Goal: Task Accomplishment & Management: Manage account settings

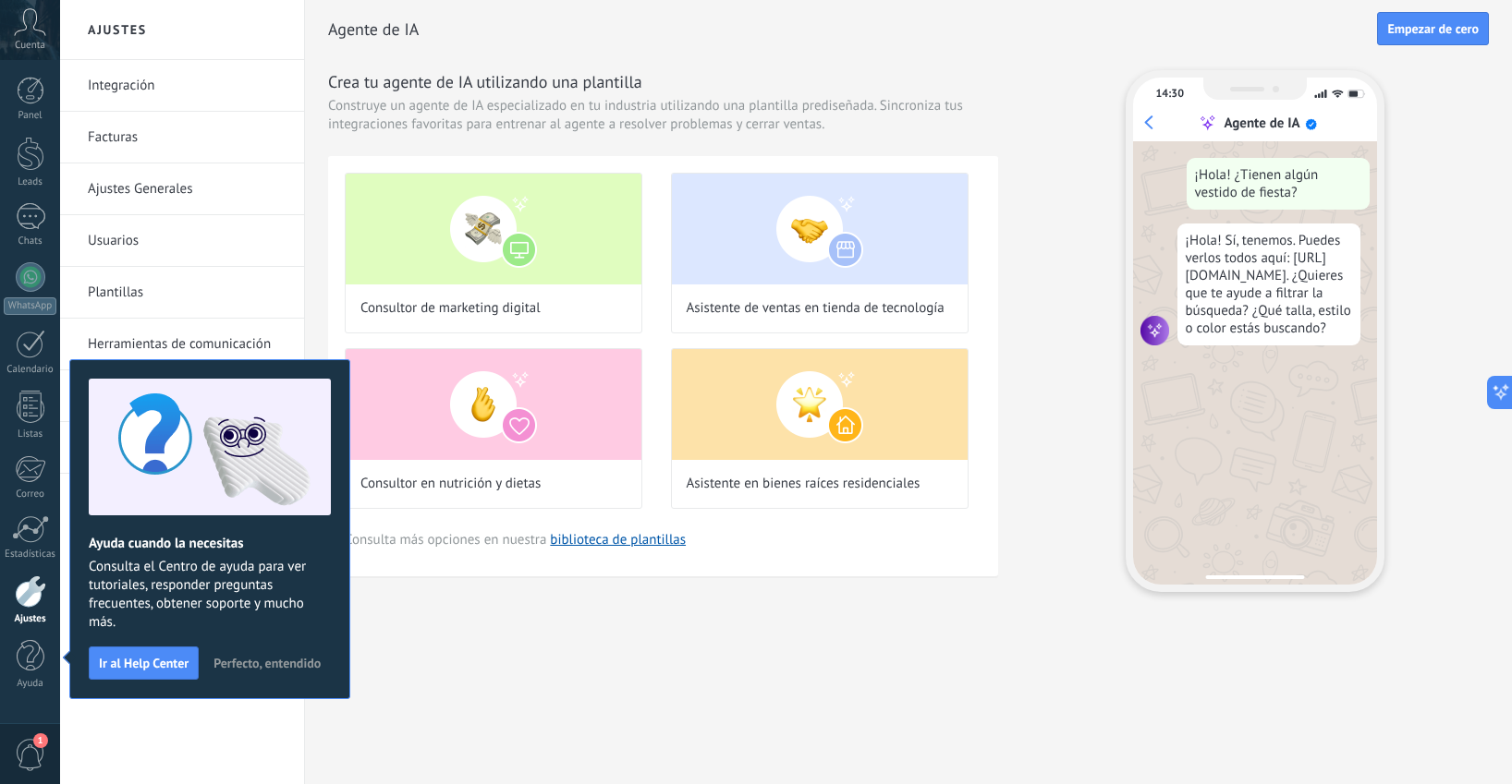
click at [276, 670] on span "Perfecto, entendido" at bounding box center [267, 664] width 107 height 13
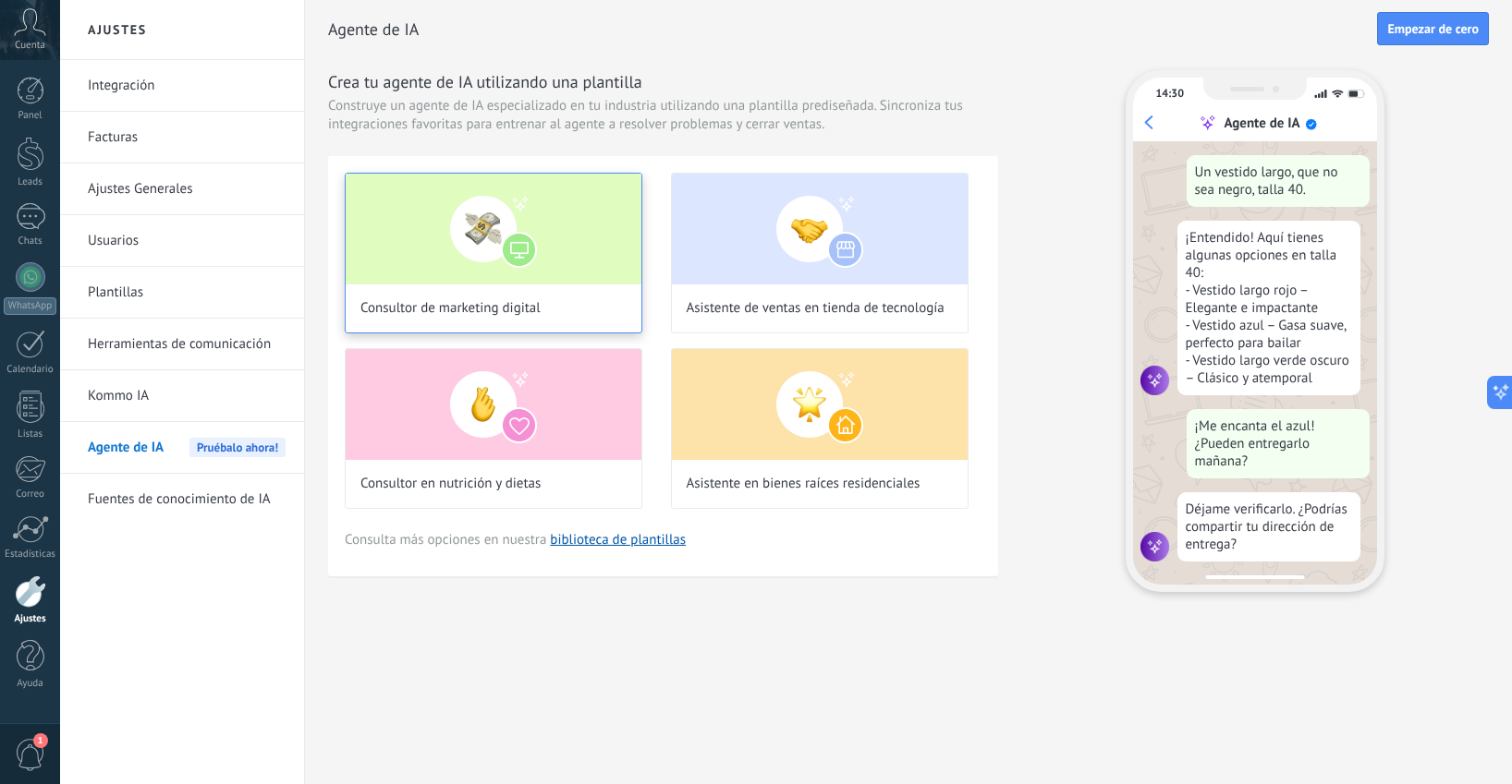
scroll to position [221, 0]
click at [25, 279] on div at bounding box center [30, 277] width 30 height 30
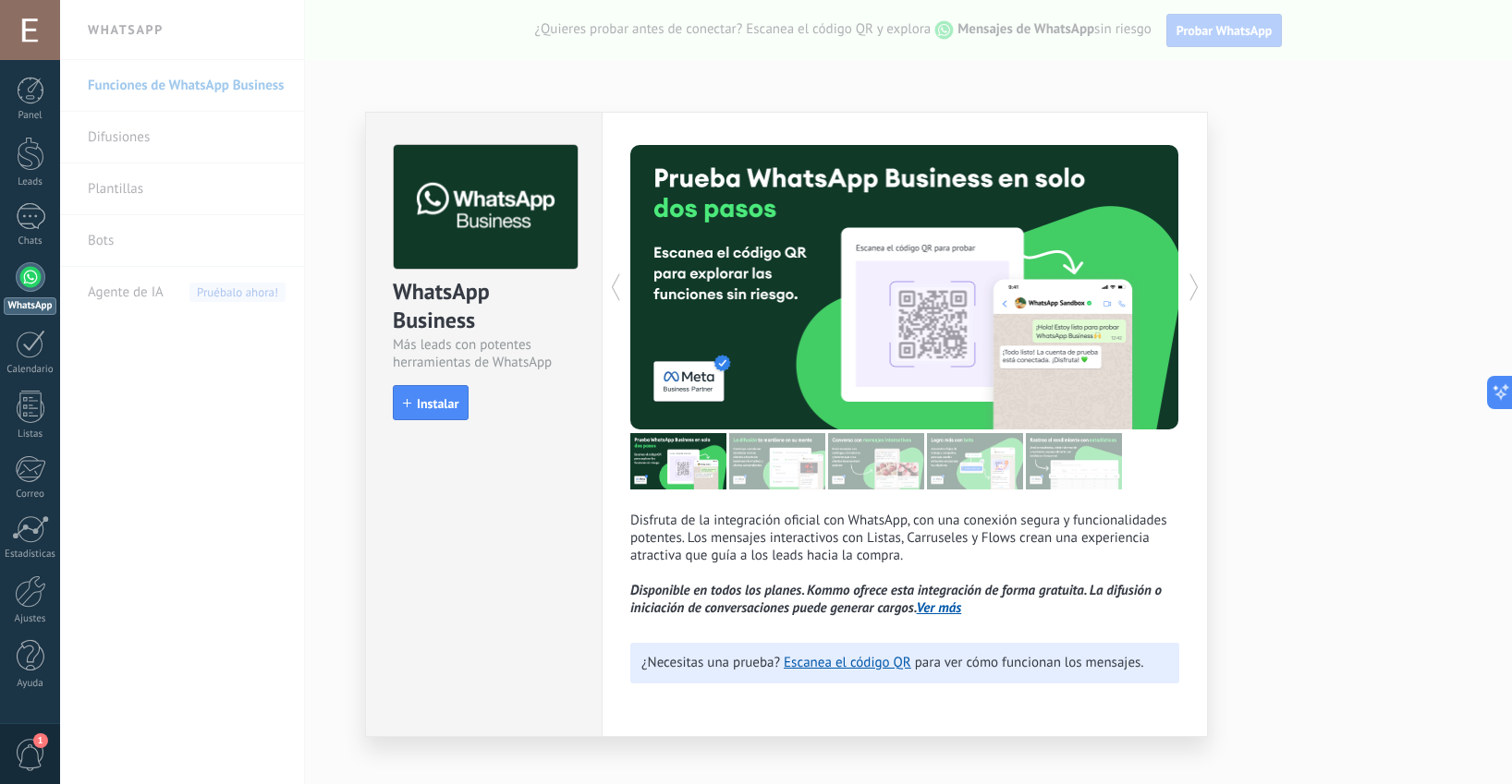
click at [315, 475] on div "WhatsApp Business Más leads con potentes herramientas de WhatsApp install Insta…" at bounding box center [786, 392] width 1452 height 784
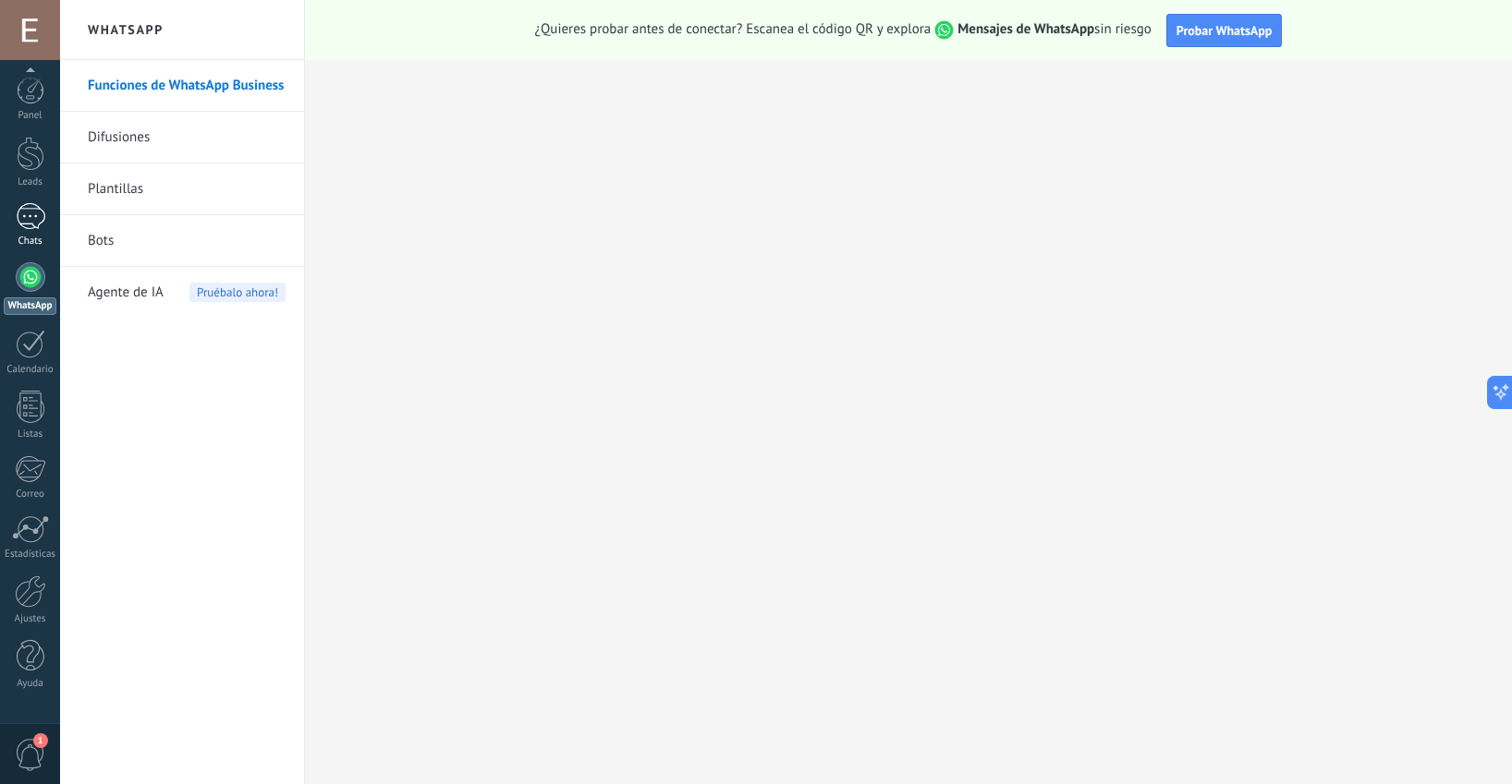
click at [34, 225] on div at bounding box center [30, 217] width 30 height 27
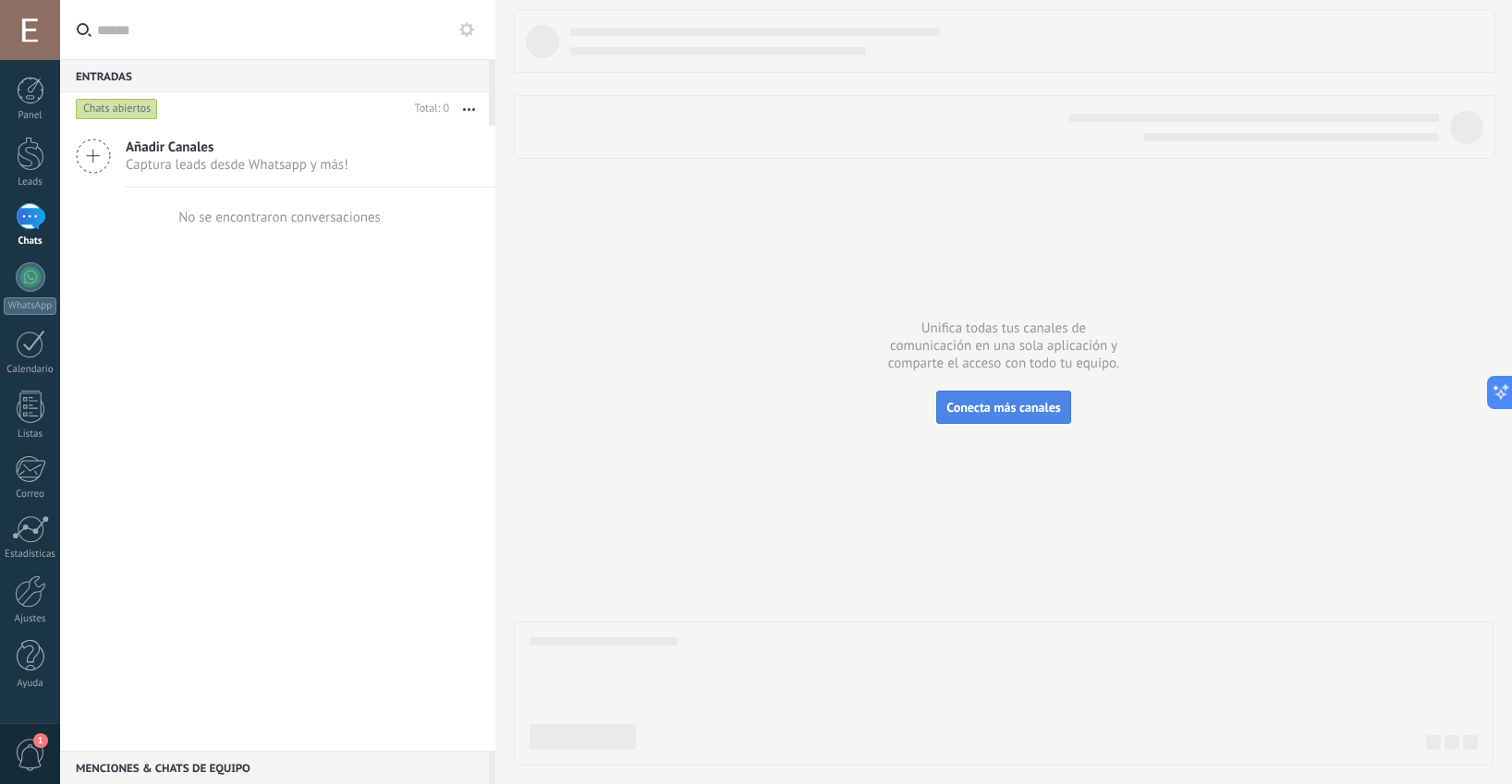
click at [1046, 393] on button "Conecta más canales" at bounding box center [1003, 407] width 134 height 33
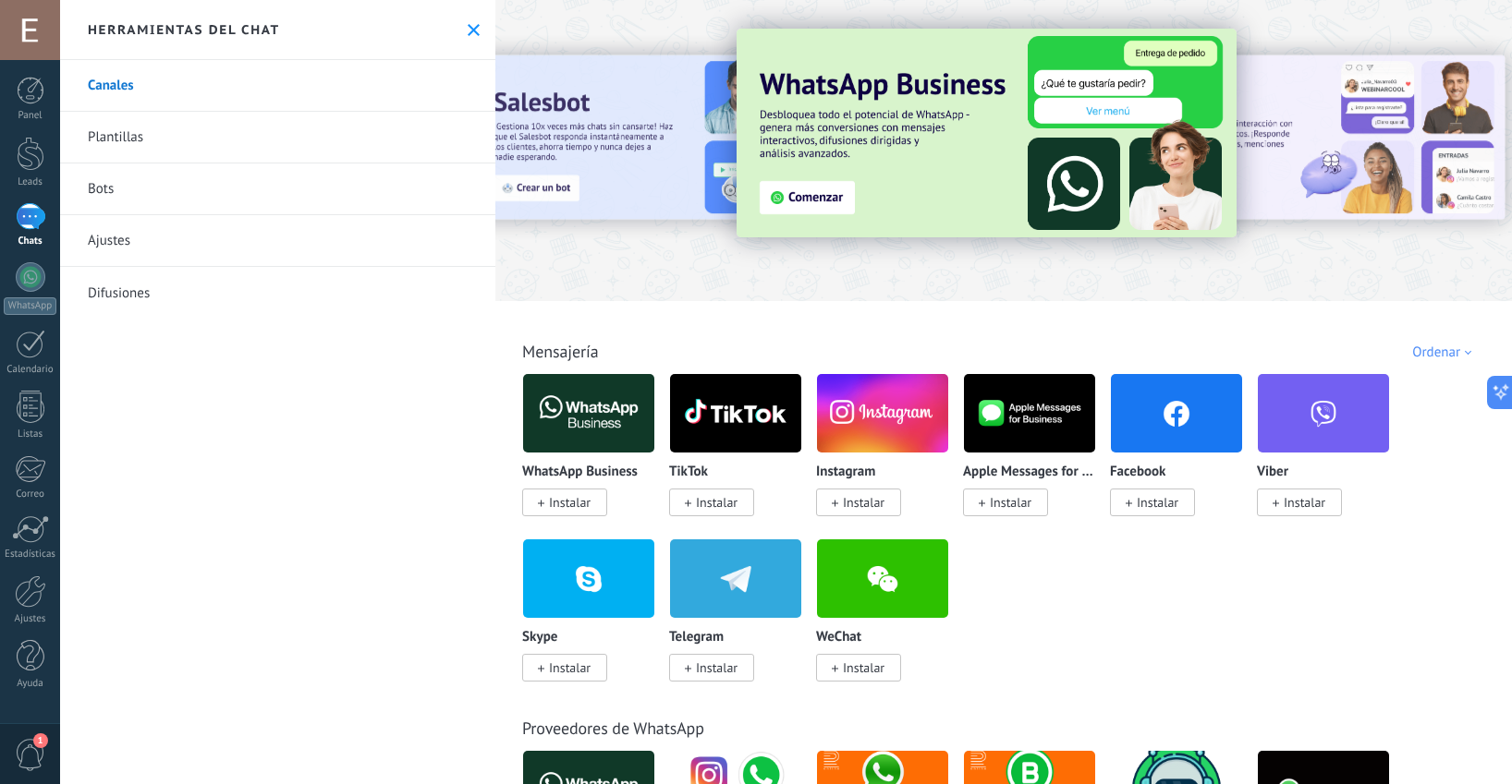
click at [579, 507] on span "Instalar" at bounding box center [570, 502] width 42 height 16
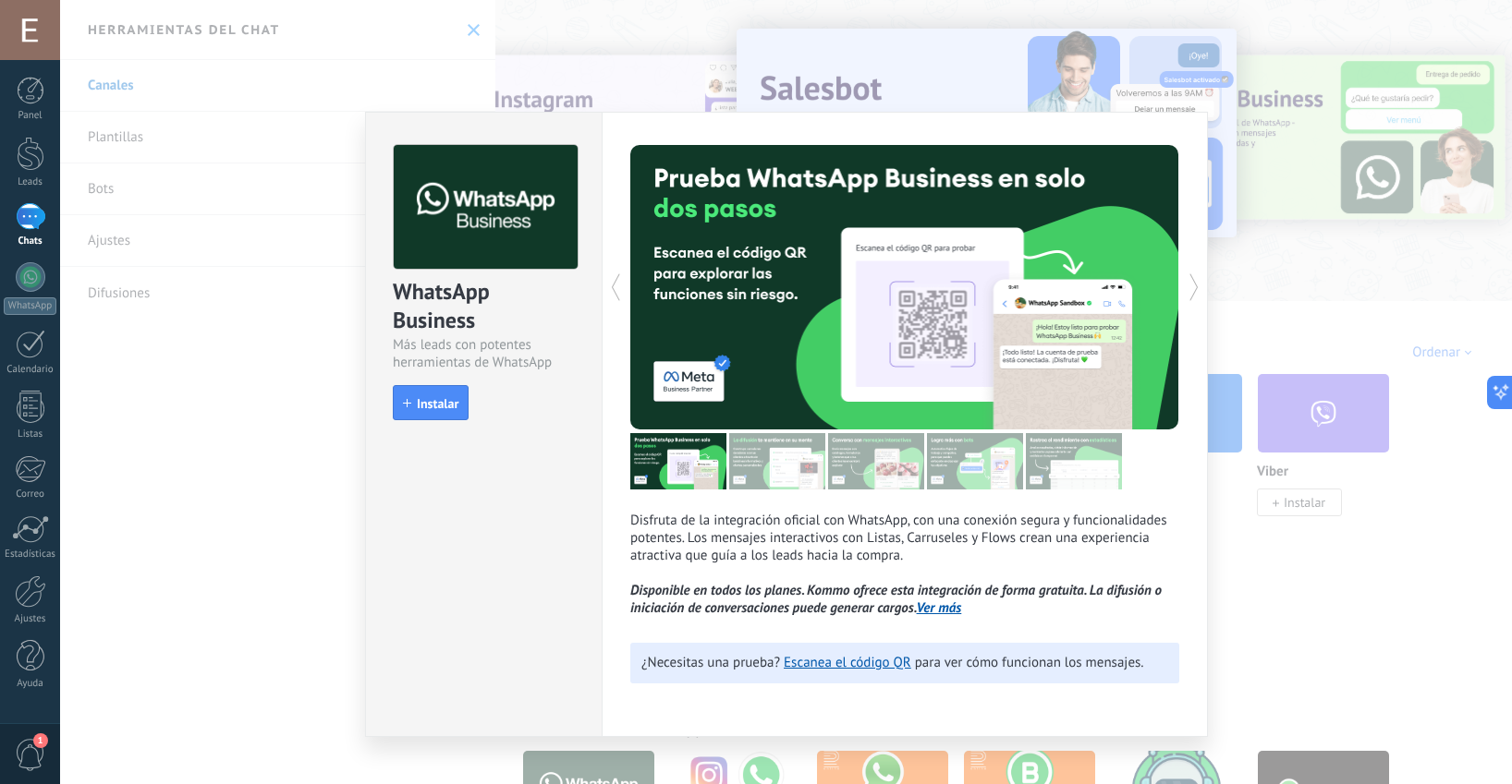
click at [455, 56] on div "WhatsApp Business Más leads con potentes herramientas de WhatsApp install Insta…" at bounding box center [786, 392] width 1452 height 784
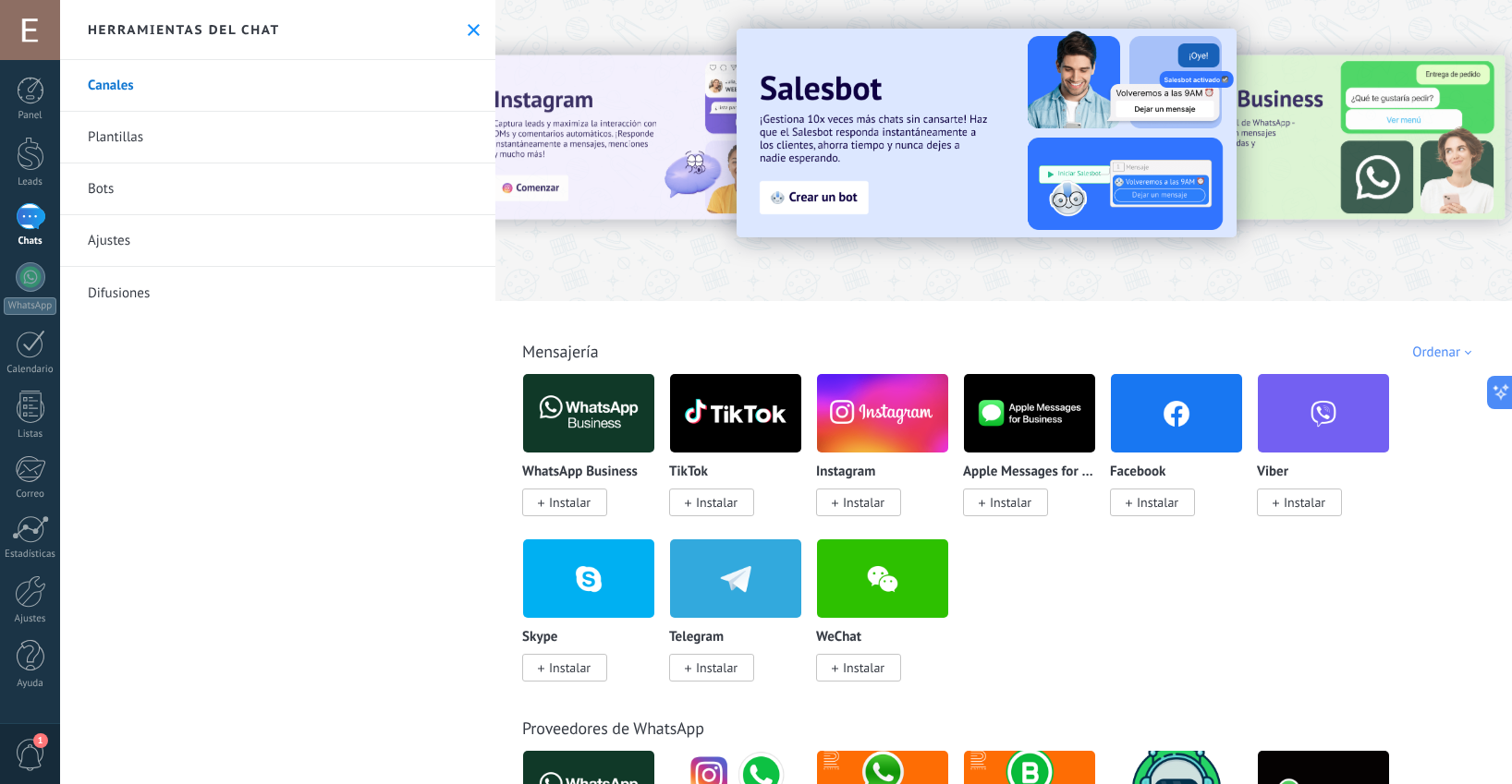
click at [82, 289] on link "Difusiones" at bounding box center [278, 293] width 435 height 52
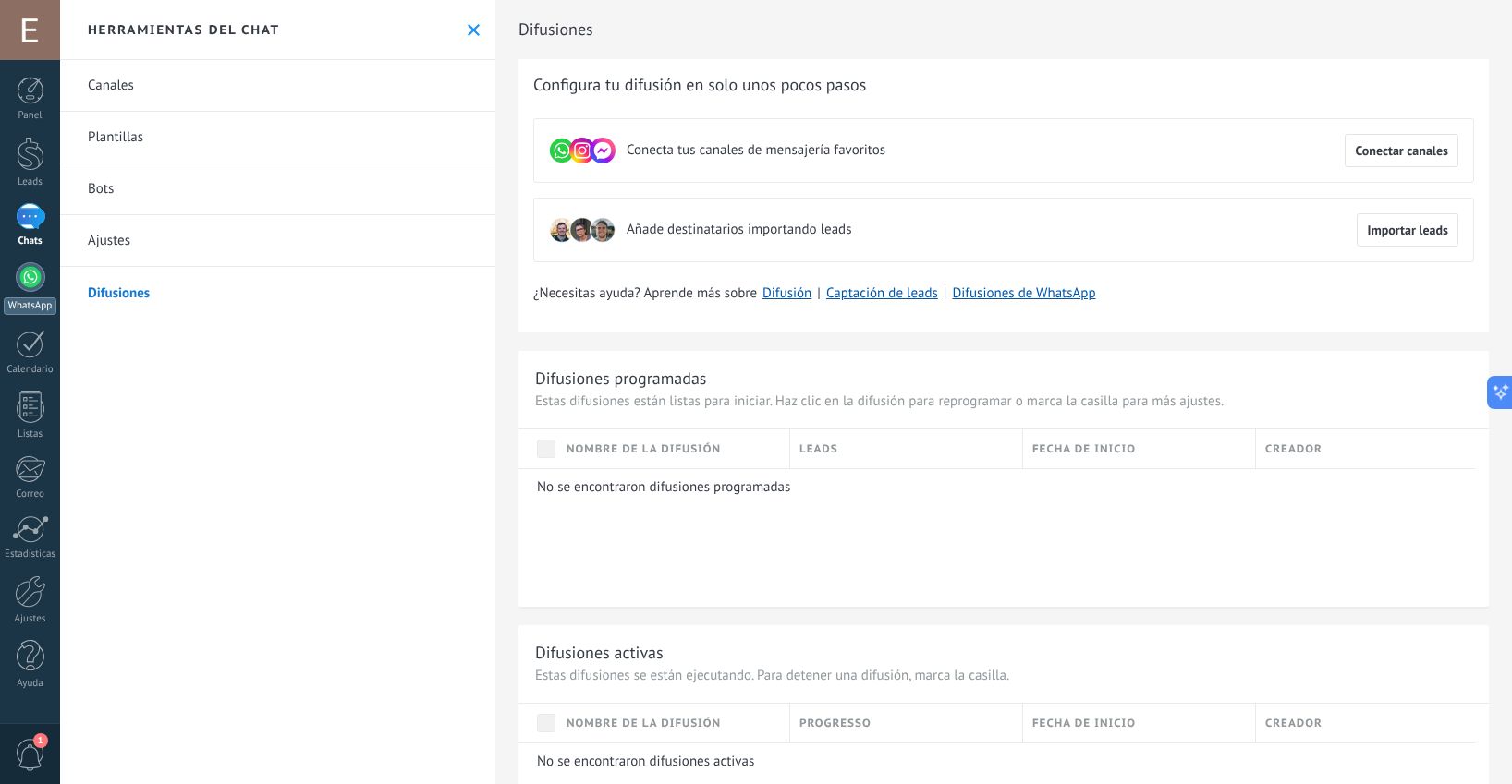
click at [31, 285] on div at bounding box center [30, 277] width 30 height 30
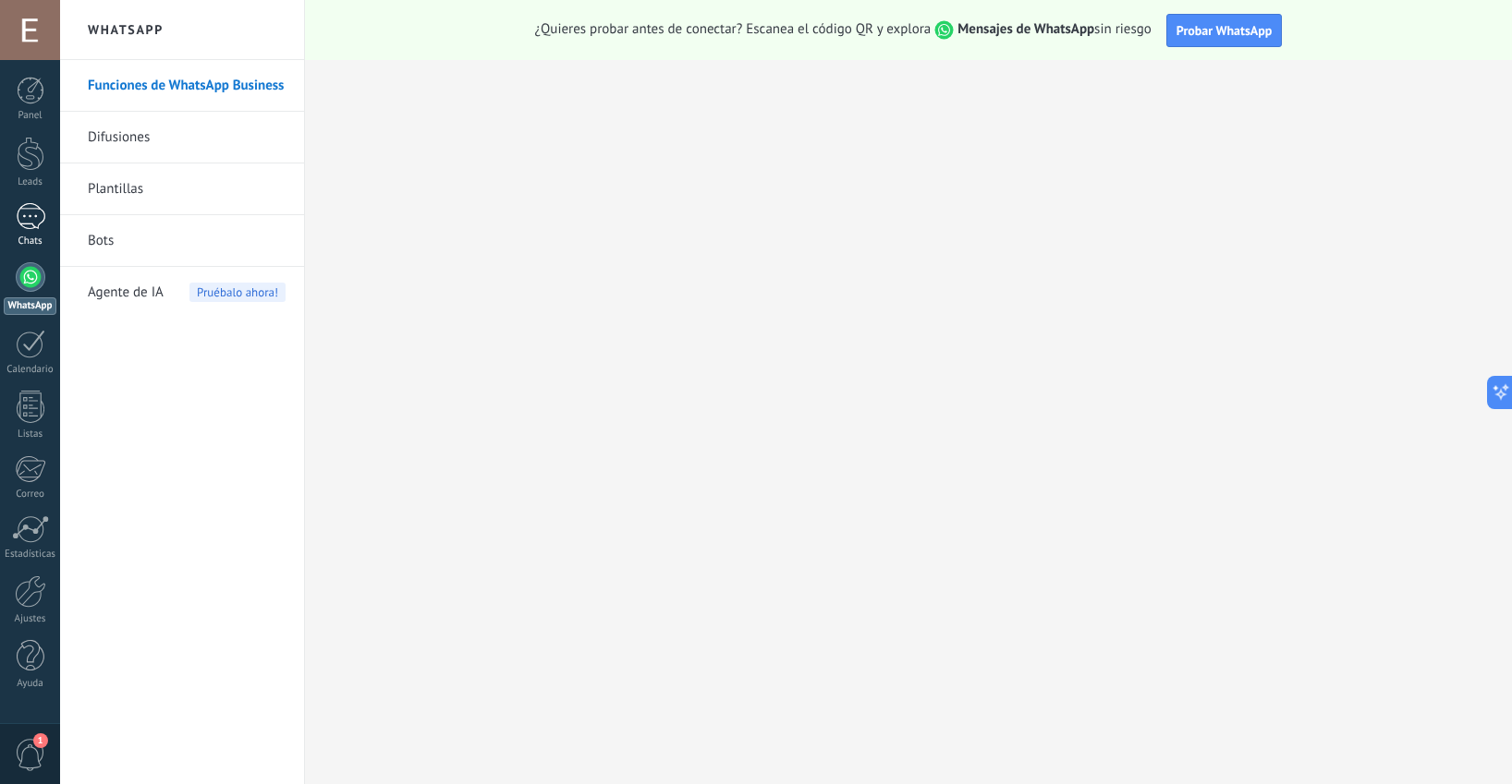
click at [34, 224] on div at bounding box center [30, 217] width 30 height 27
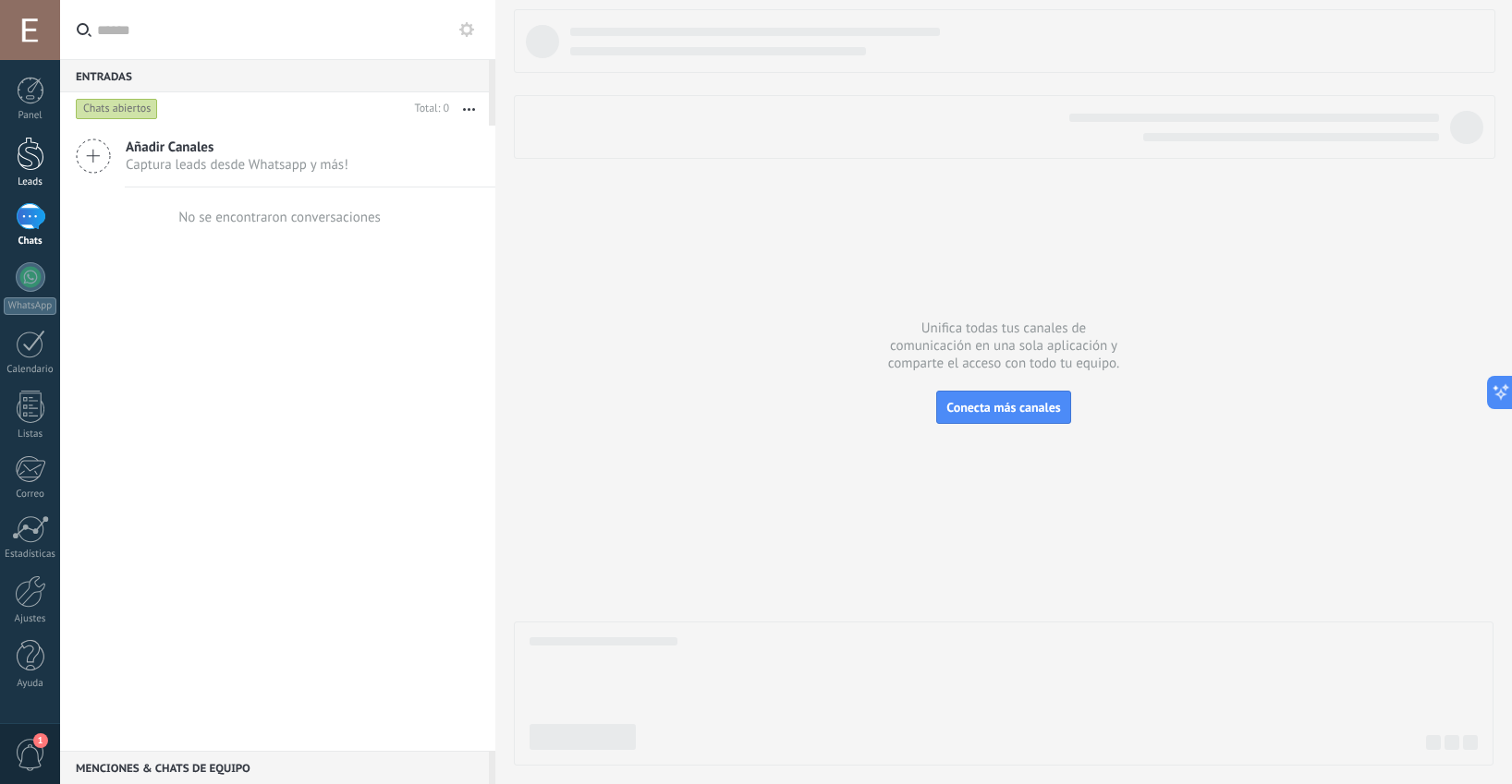
click at [42, 155] on div at bounding box center [30, 154] width 28 height 34
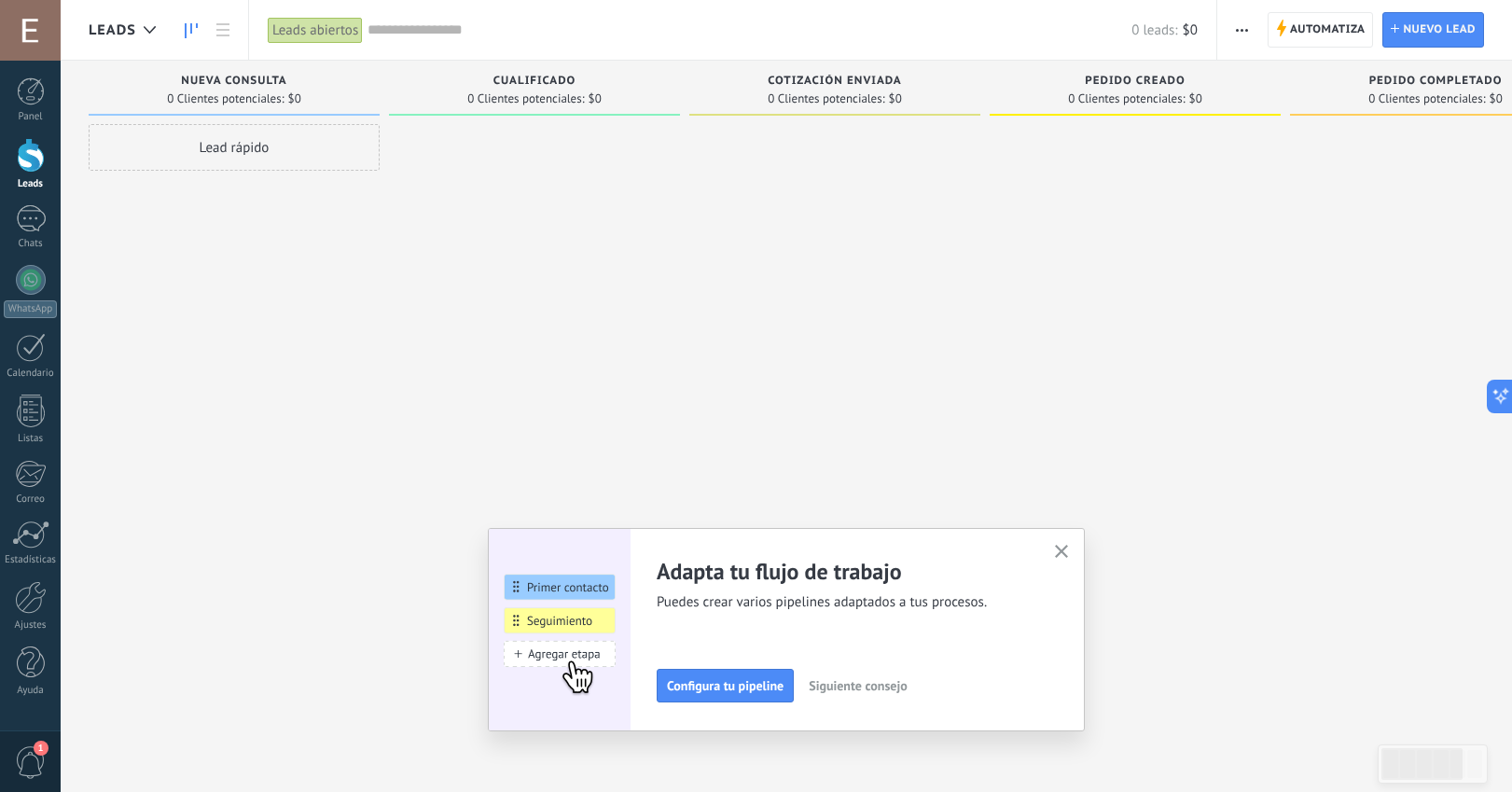
click at [627, 77] on div "Cualificado" at bounding box center [534, 82] width 273 height 15
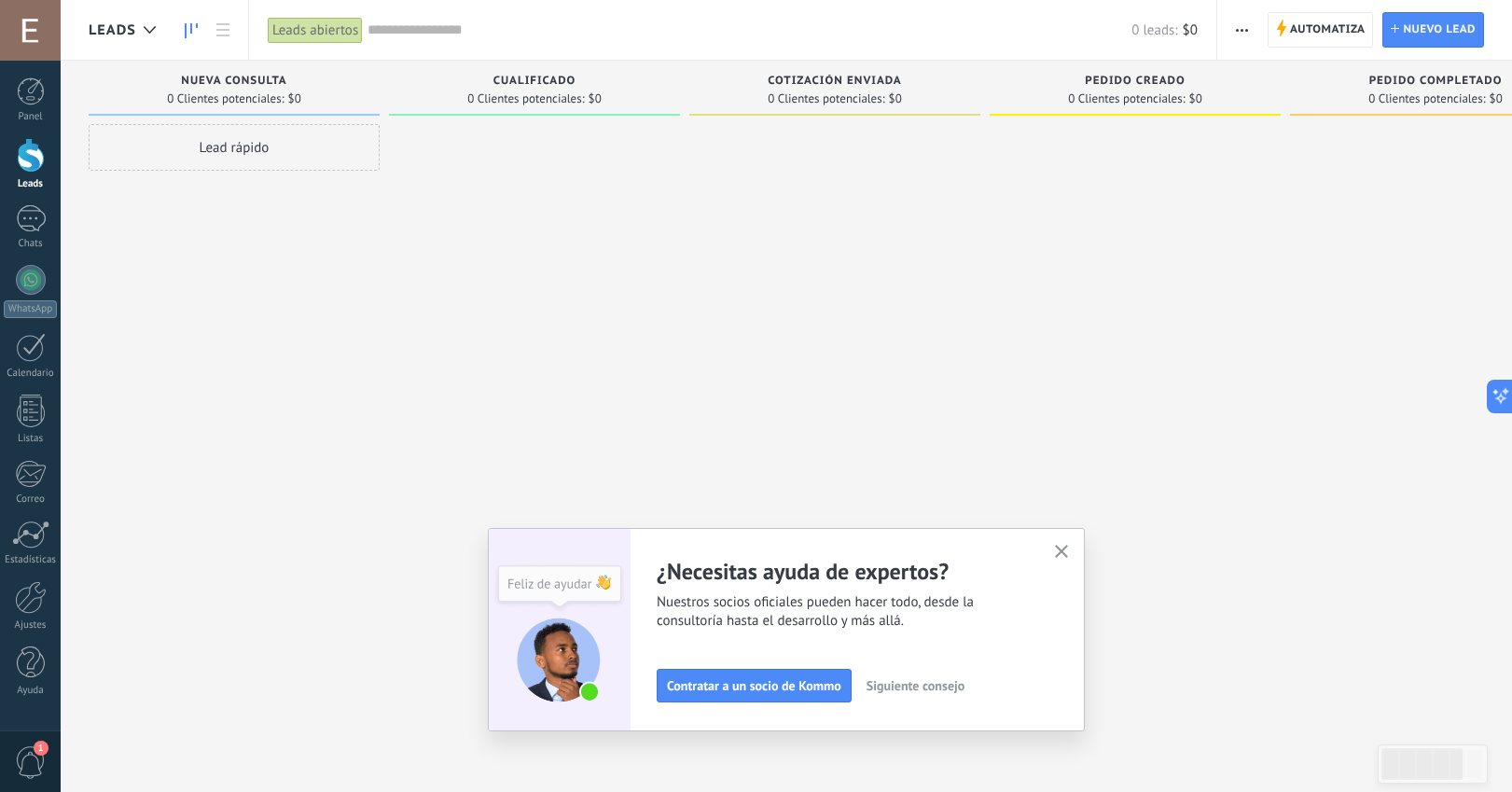
click at [1065, 549] on use "button" at bounding box center [1062, 552] width 14 height 14
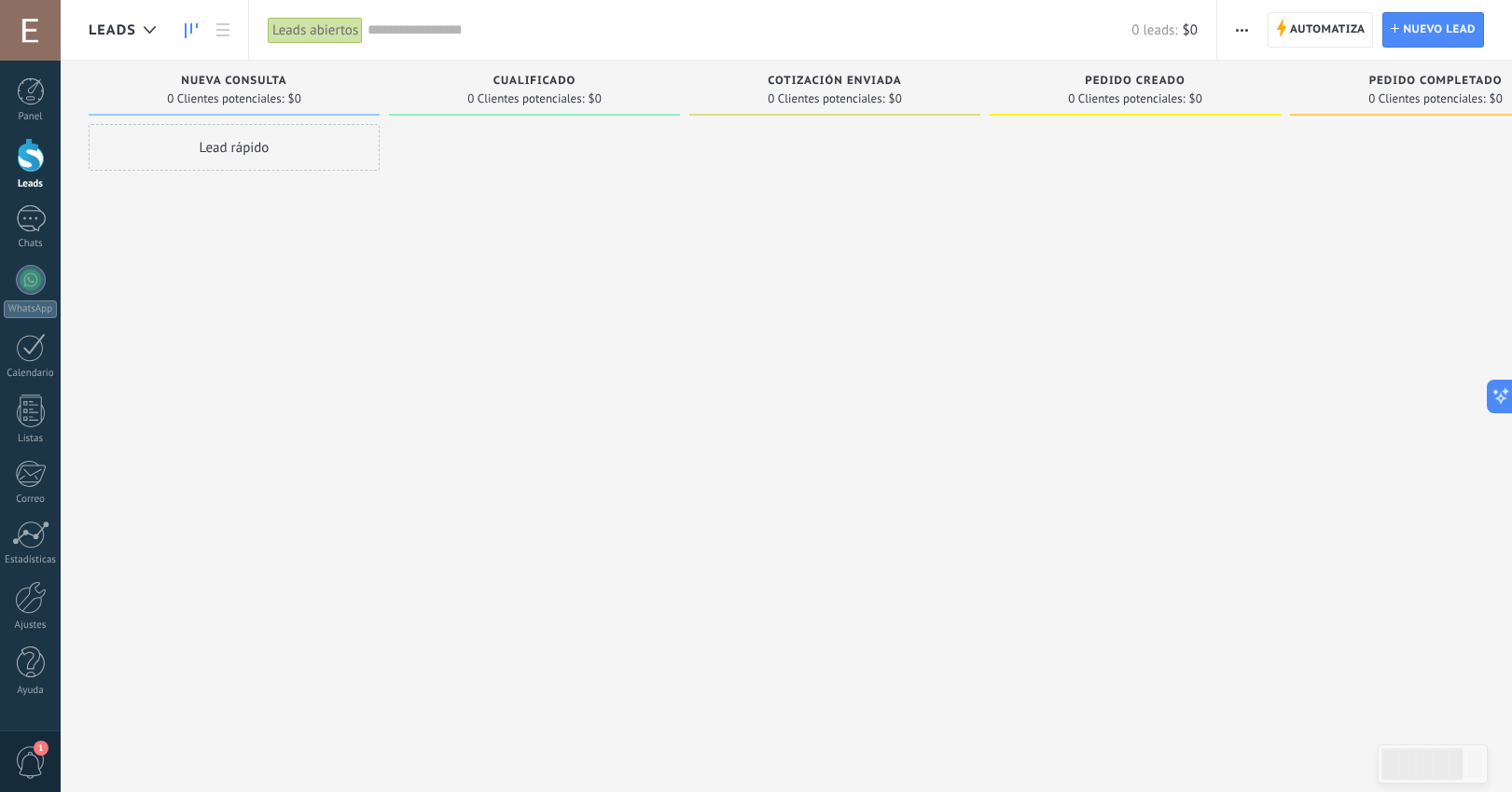
click at [535, 74] on span "Cualificado" at bounding box center [534, 81] width 83 height 13
click at [540, 79] on span "Cualificado" at bounding box center [534, 81] width 83 height 13
click at [583, 98] on span "0 Clientes potenciales:" at bounding box center [525, 99] width 117 height 12
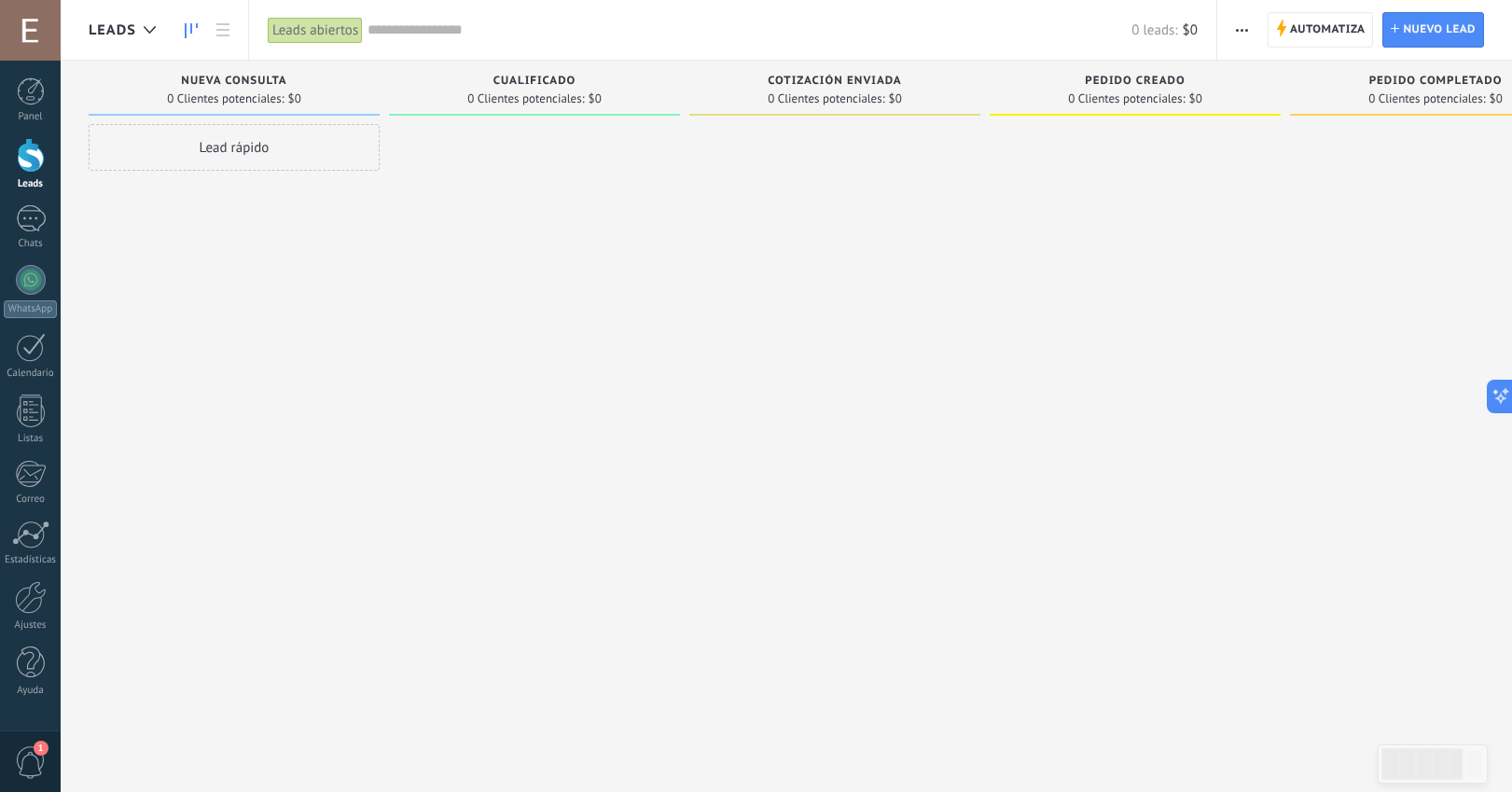
click at [613, 95] on div "0 Clientes potenciales: $0" at bounding box center [534, 98] width 273 height 15
click at [524, 103] on span "0 Clientes potenciales:" at bounding box center [525, 99] width 117 height 12
click at [679, 104] on div "Cualificado 0 Clientes potenciales: $0" at bounding box center [534, 88] width 291 height 55
click at [678, 104] on div "Cualificado 0 Clientes potenciales: $0" at bounding box center [534, 88] width 291 height 55
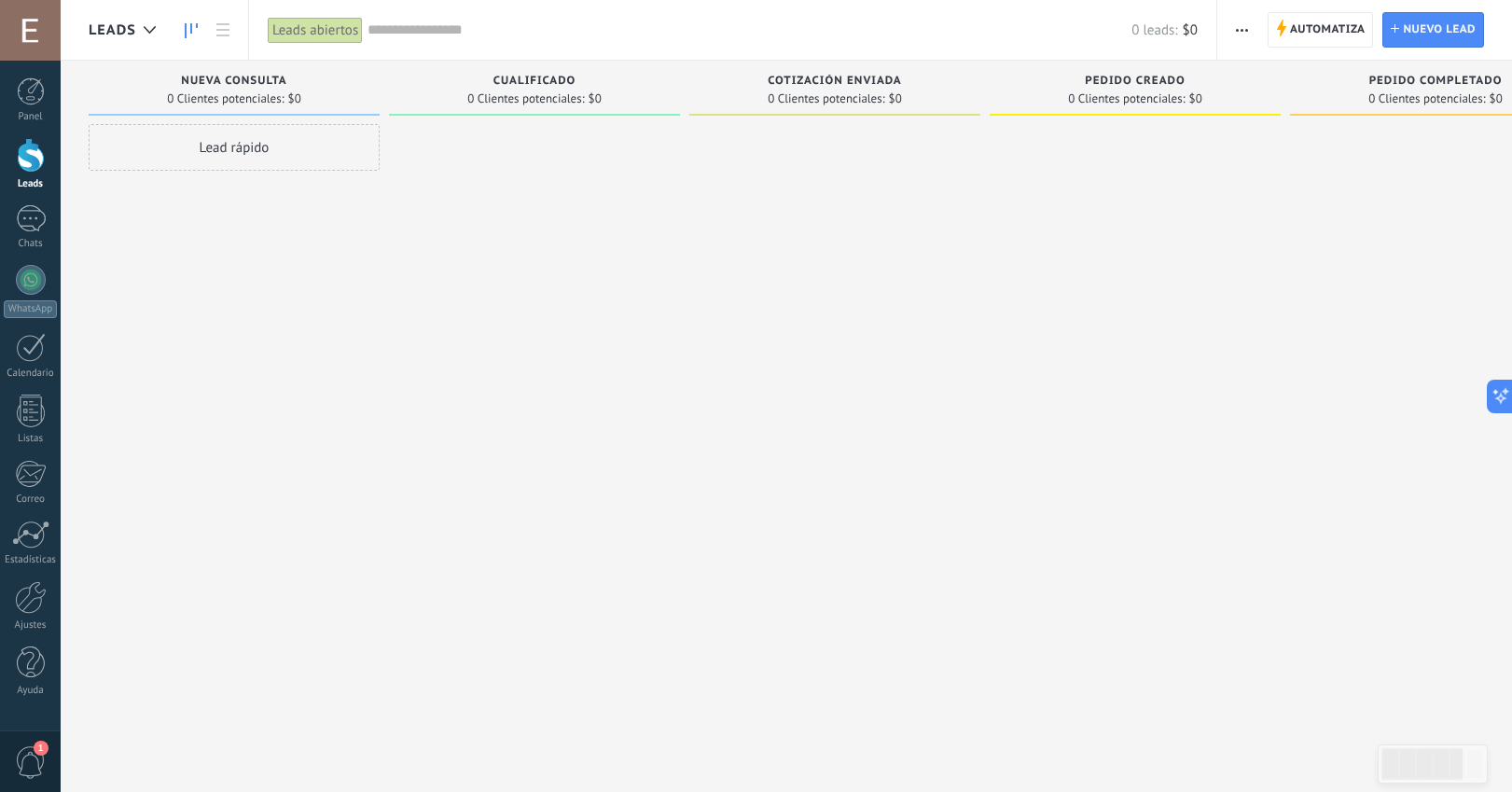
click at [678, 104] on div "Cualificado 0 Clientes potenciales: $0" at bounding box center [534, 88] width 291 height 55
click at [1311, 28] on span "Automatiza" at bounding box center [1328, 30] width 75 height 34
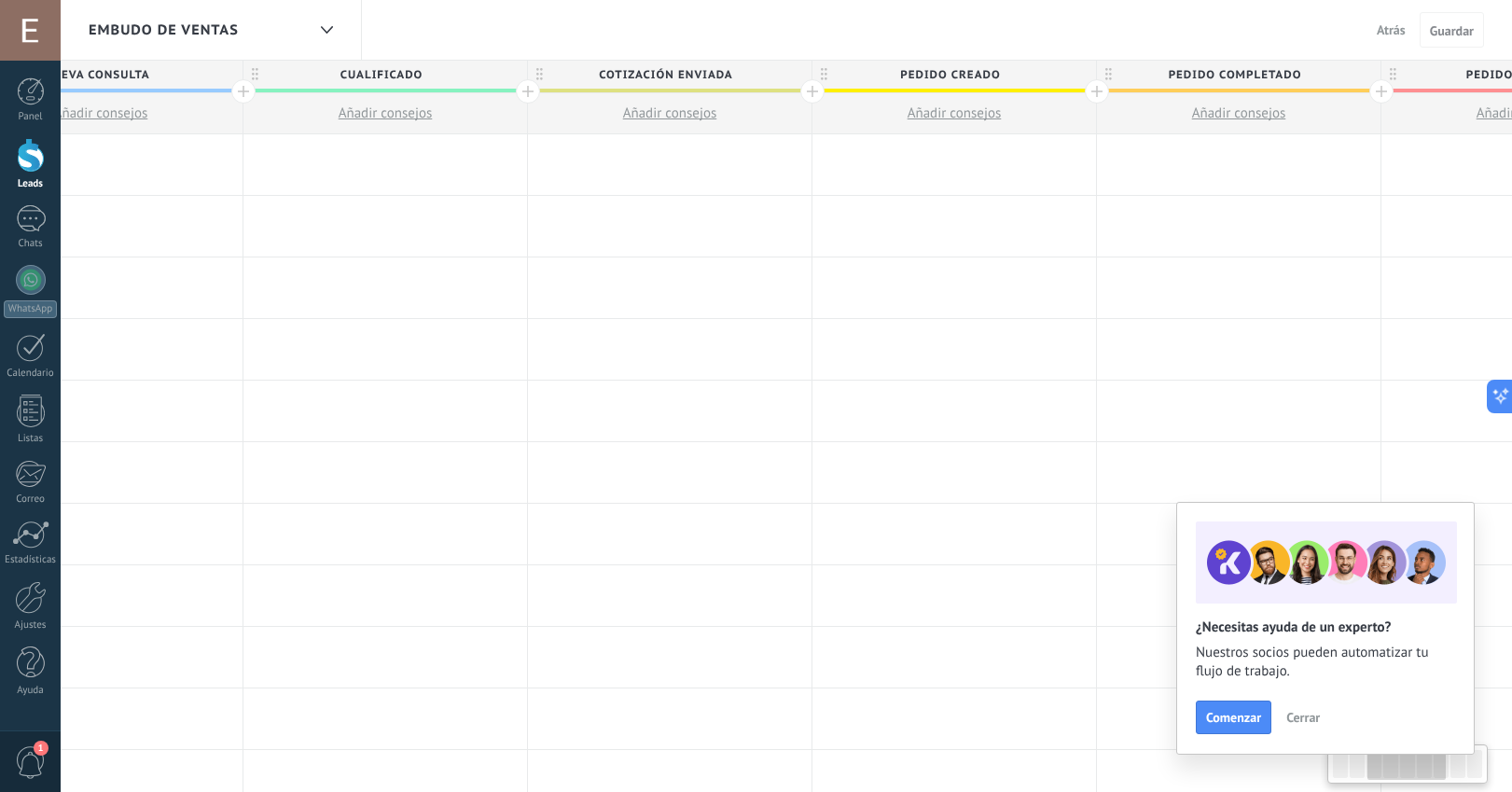
scroll to position [0, 686]
click at [819, 88] on span "Pedido creado" at bounding box center [952, 75] width 274 height 29
click at [816, 92] on div at bounding box center [814, 91] width 24 height 24
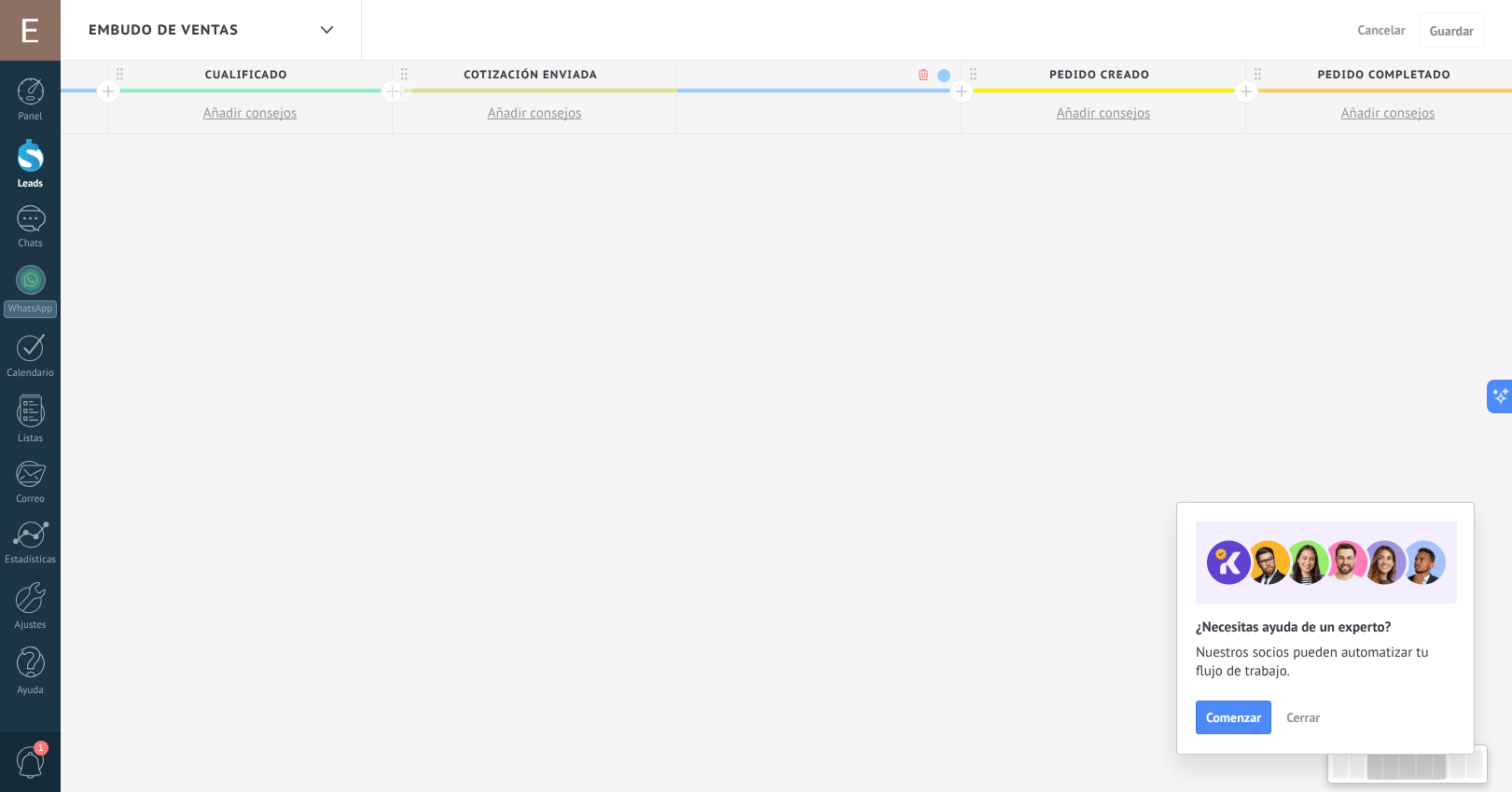
scroll to position [0, 823]
click at [939, 74] on span at bounding box center [944, 76] width 13 height 13
click at [957, 128] on span at bounding box center [958, 130] width 16 height 17
click at [802, 70] on div at bounding box center [818, 74] width 283 height 28
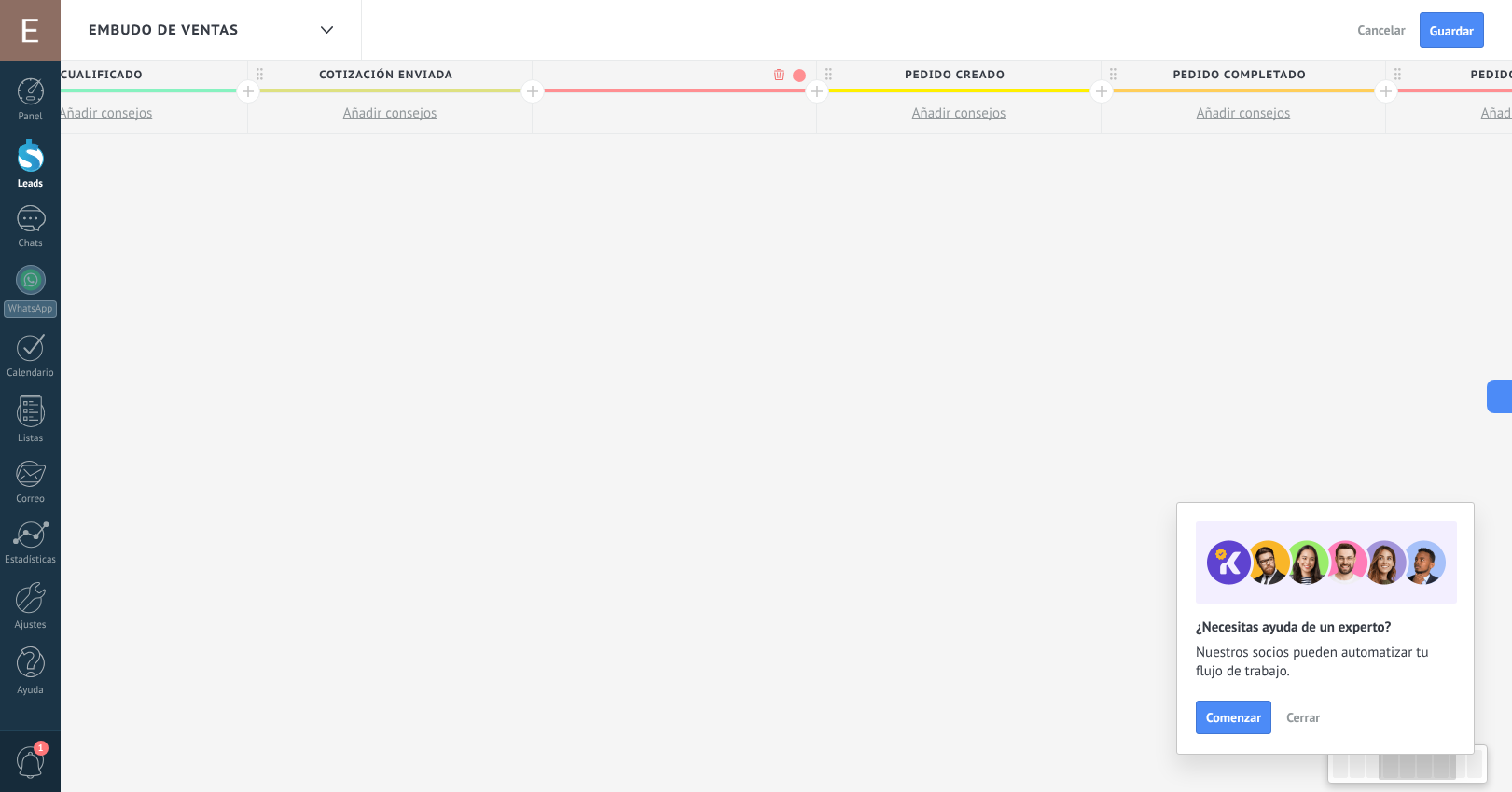
scroll to position [0, 967]
type input "**********"
click at [1337, 202] on div "**********" at bounding box center [818, 427] width 2845 height 732
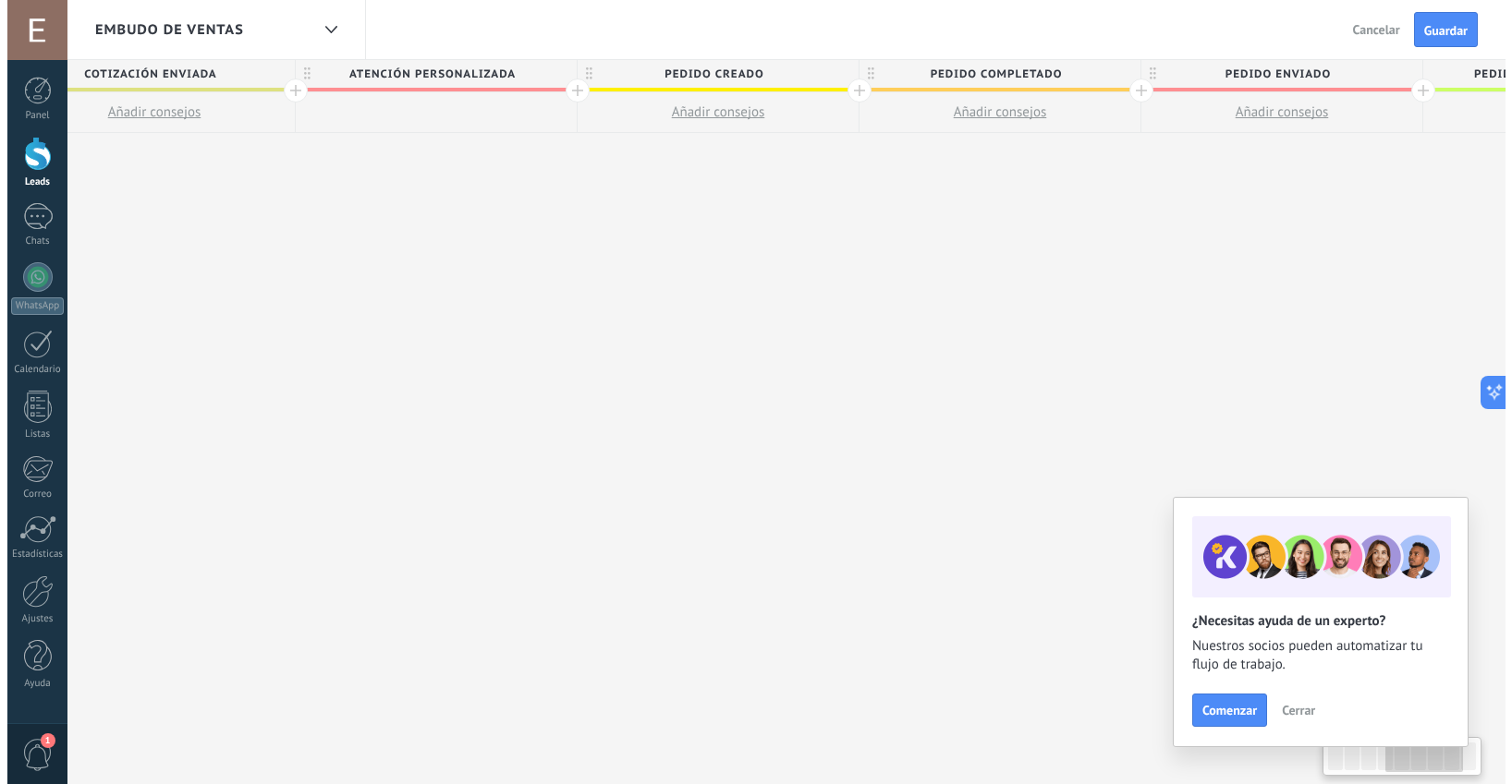
scroll to position [0, 1207]
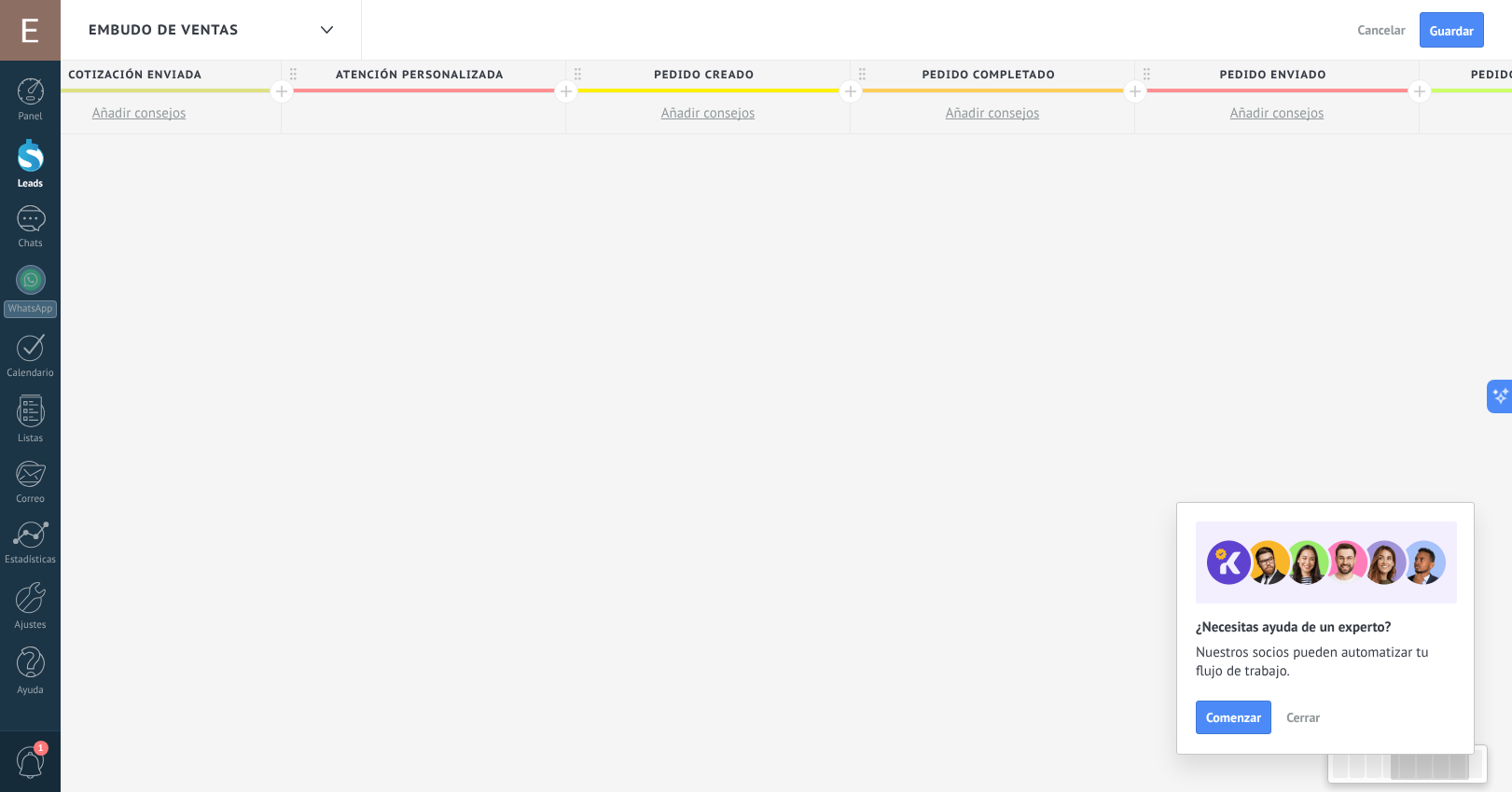
click at [1354, 97] on button "Añadir consejos" at bounding box center [1277, 114] width 283 height 40
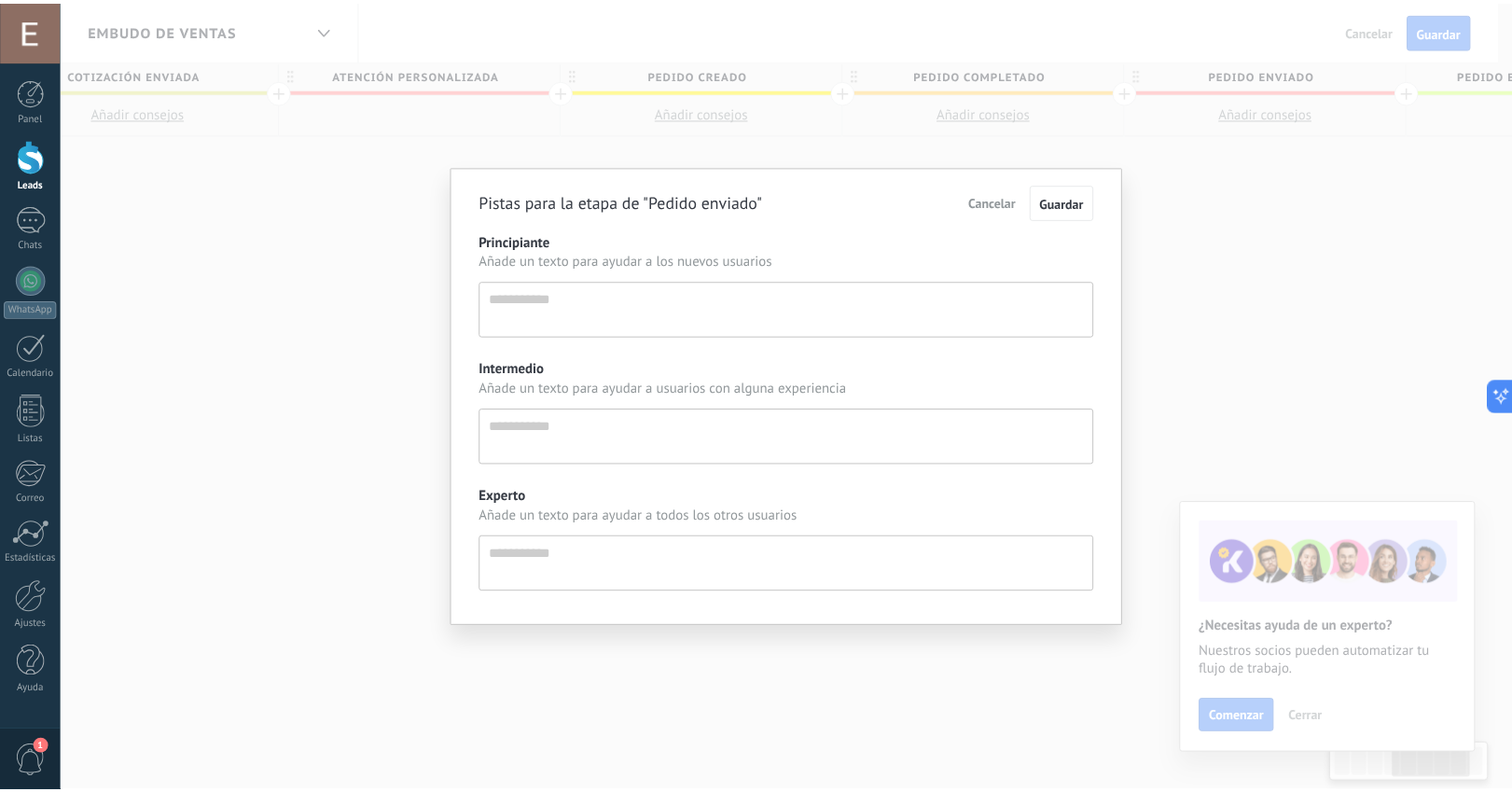
scroll to position [17, 0]
click at [1012, 207] on span "Cancelar" at bounding box center [1001, 201] width 47 height 16
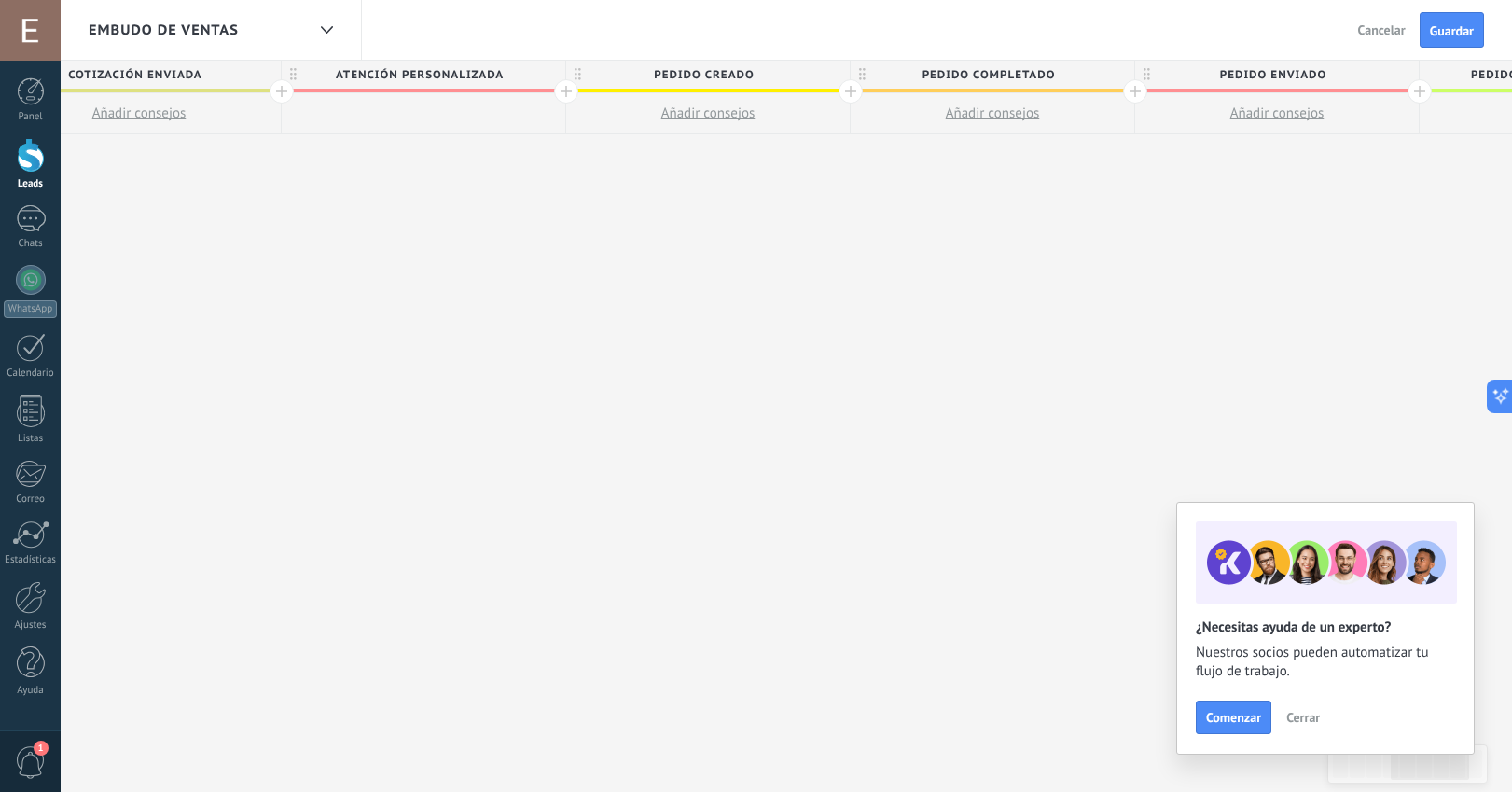
click at [1350, 72] on span "Pedido enviado" at bounding box center [1272, 75] width 274 height 29
click at [1405, 74] on span at bounding box center [1402, 76] width 13 height 13
click at [1387, 156] on span at bounding box center [1392, 157] width 16 height 17
click at [1447, 31] on span "Guardar" at bounding box center [1452, 31] width 44 height 13
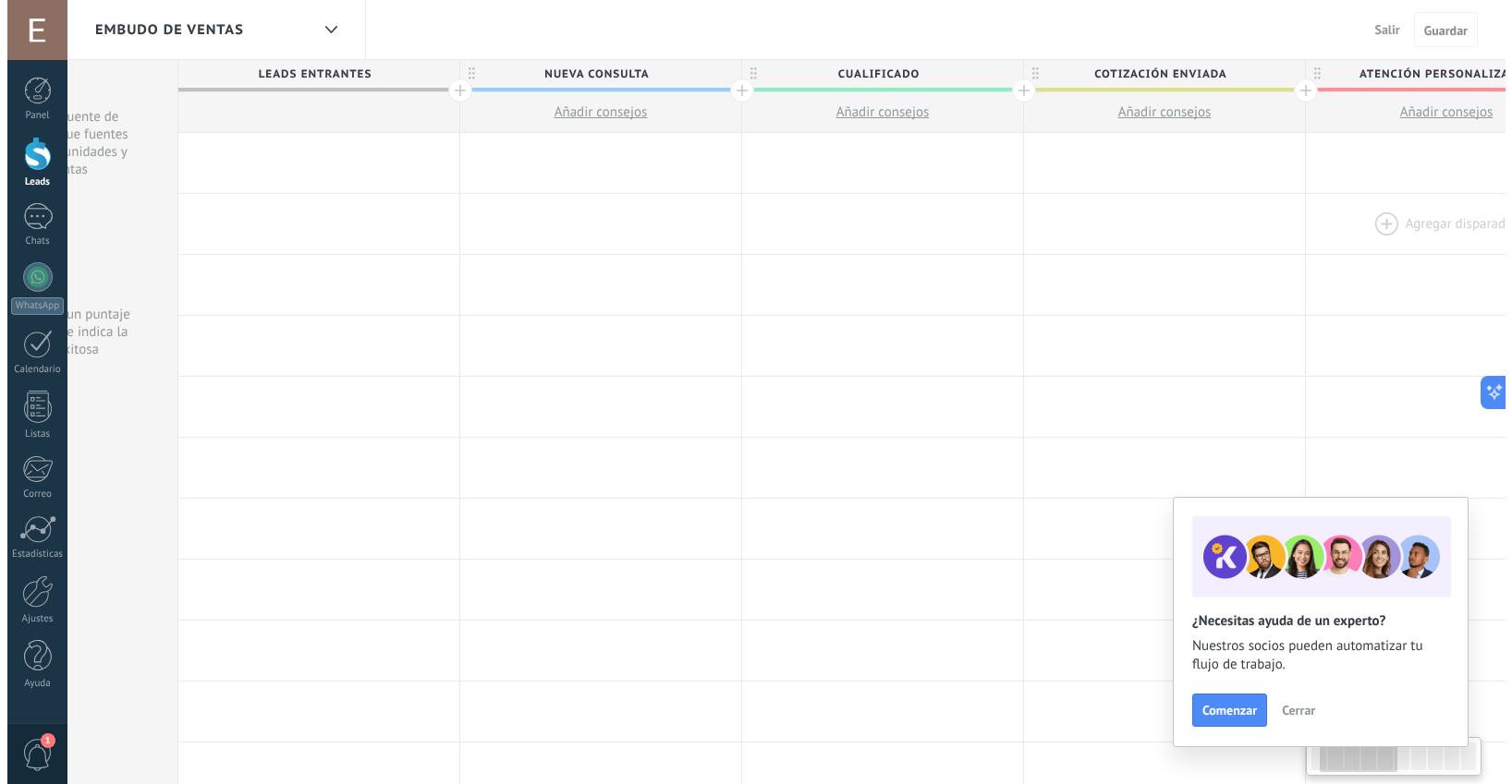
scroll to position [0, 187]
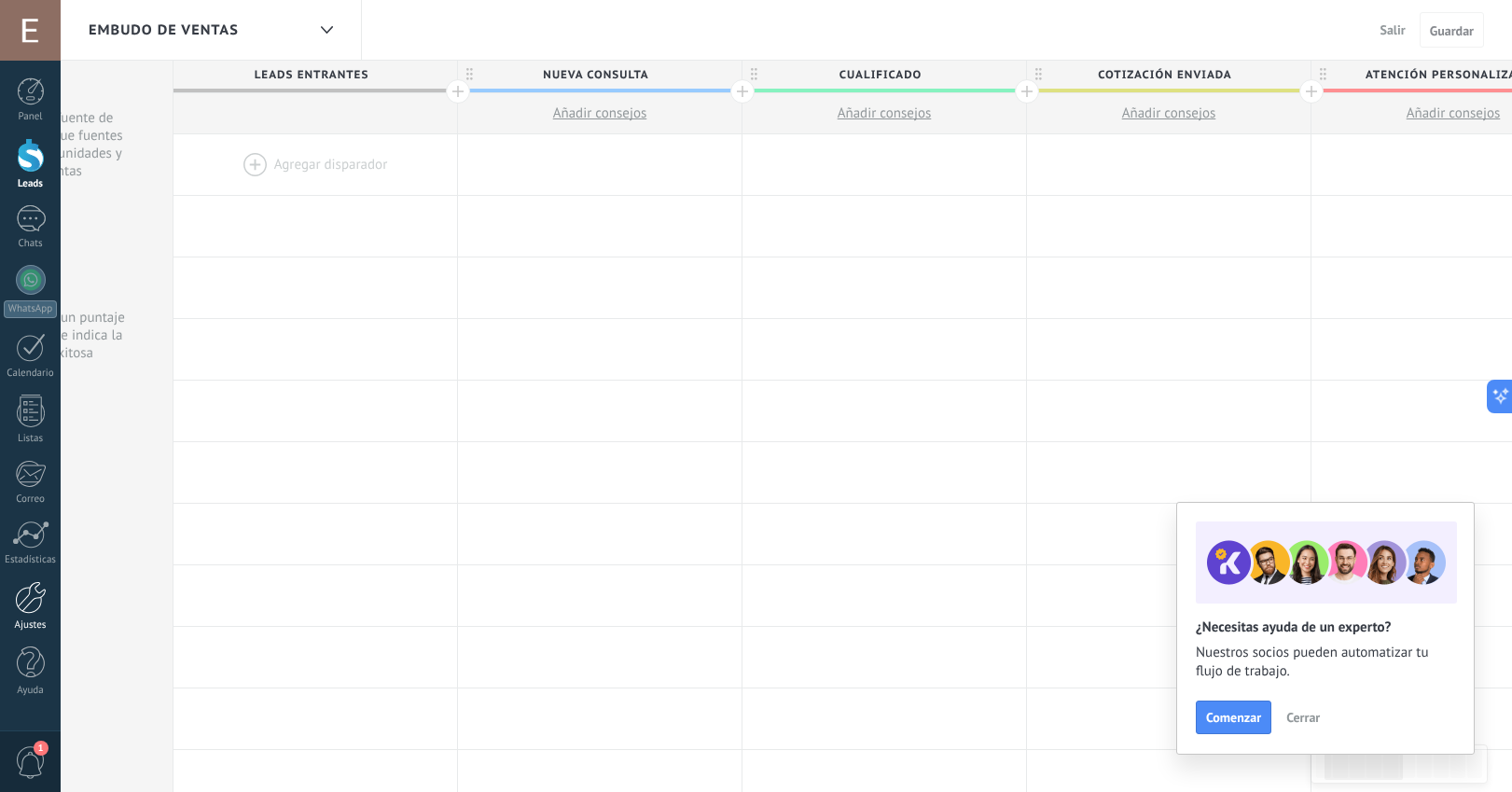
click at [21, 608] on div at bounding box center [30, 597] width 32 height 33
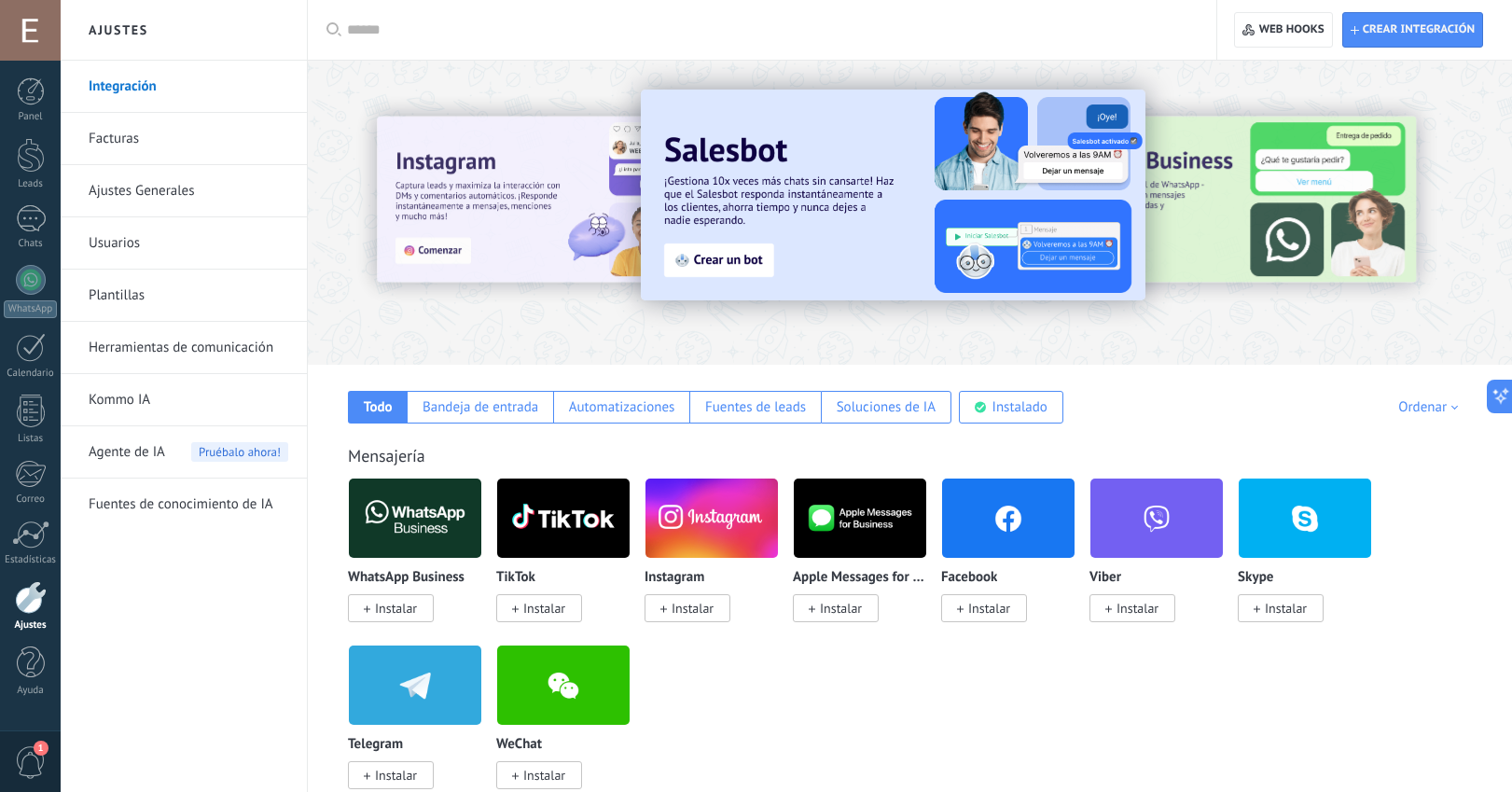
click at [391, 617] on span "Instalar" at bounding box center [396, 608] width 42 height 16
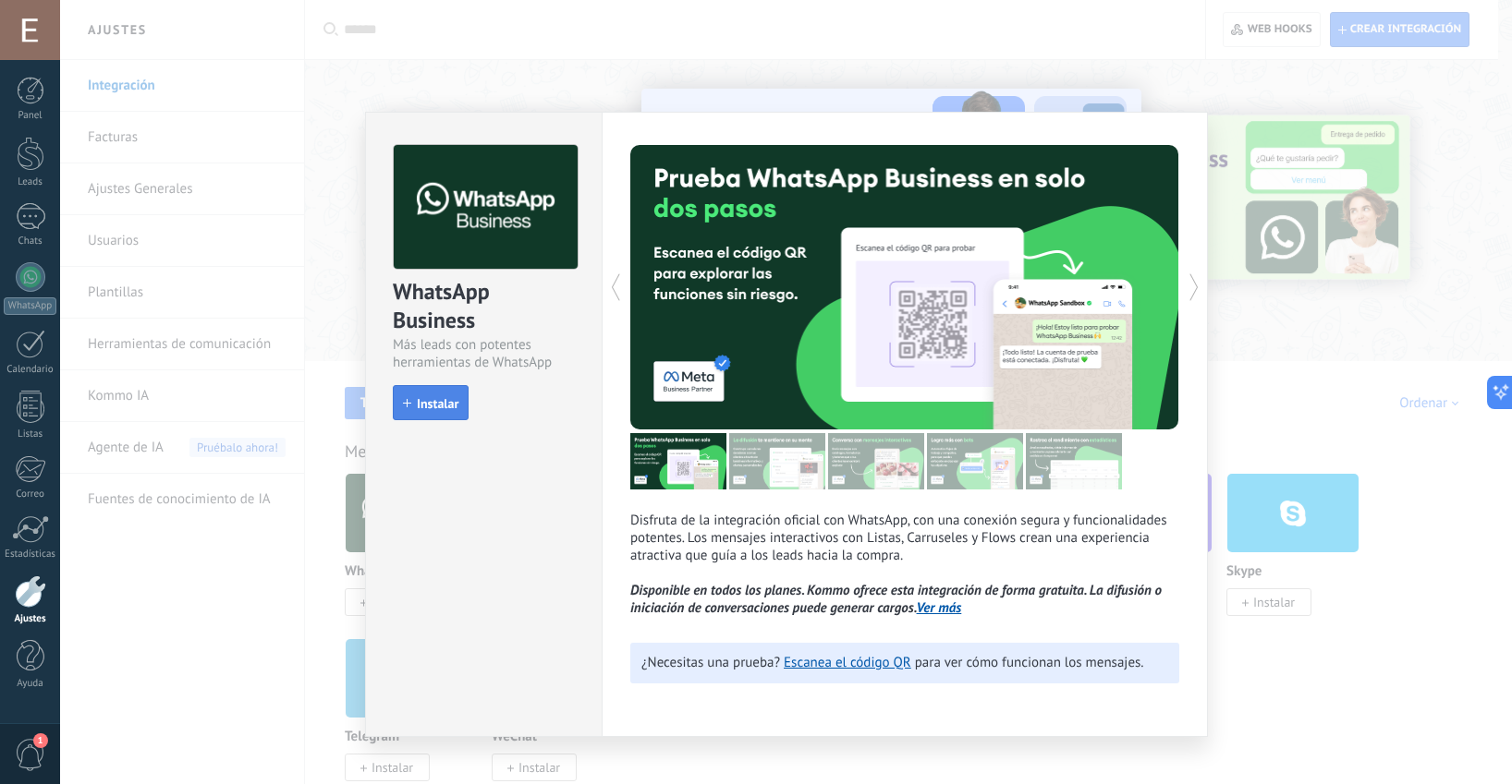
click at [441, 404] on span "Instalar" at bounding box center [438, 404] width 42 height 13
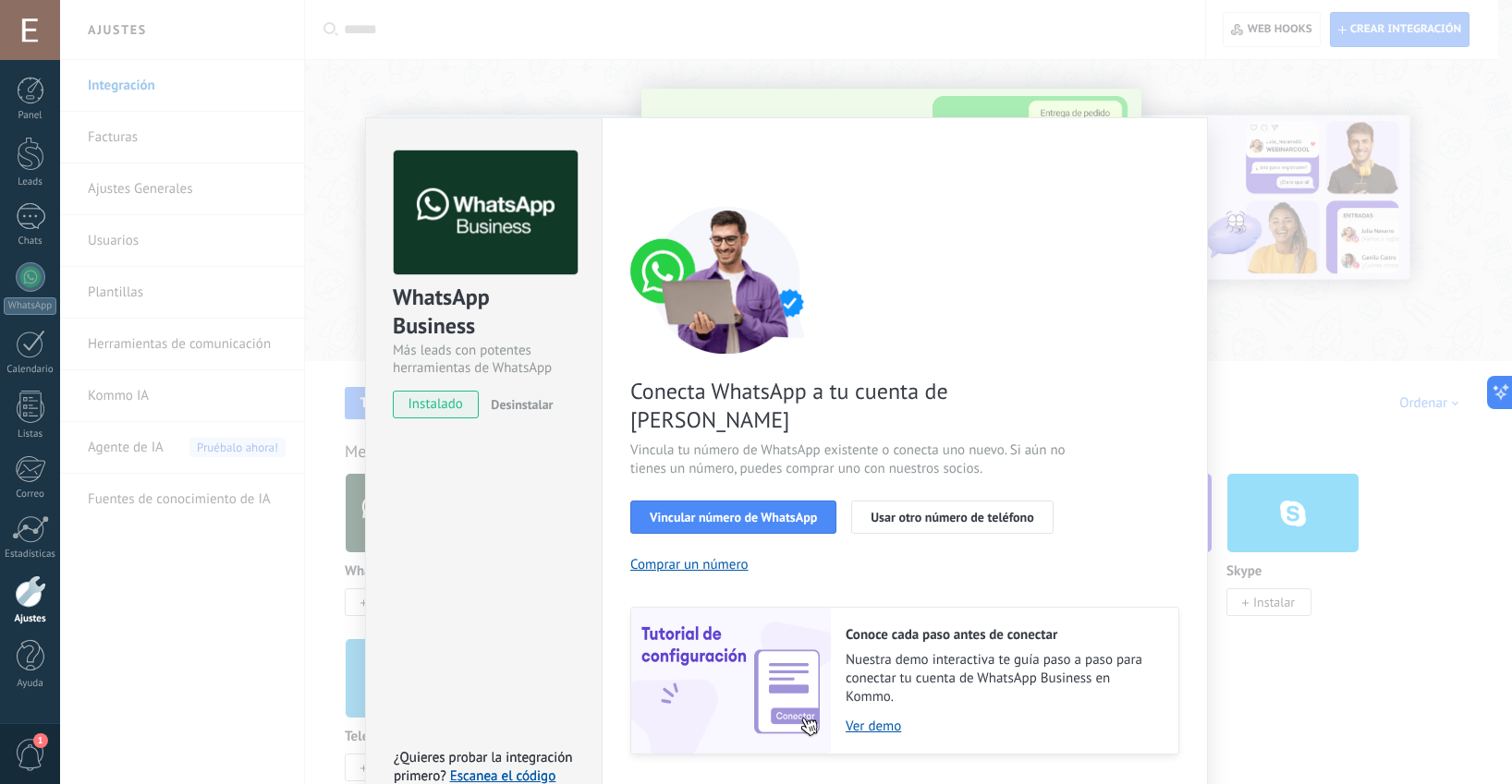
click at [280, 586] on div "WhatsApp Business Más leads con potentes herramientas de WhatsApp instalado Des…" at bounding box center [786, 392] width 1452 height 784
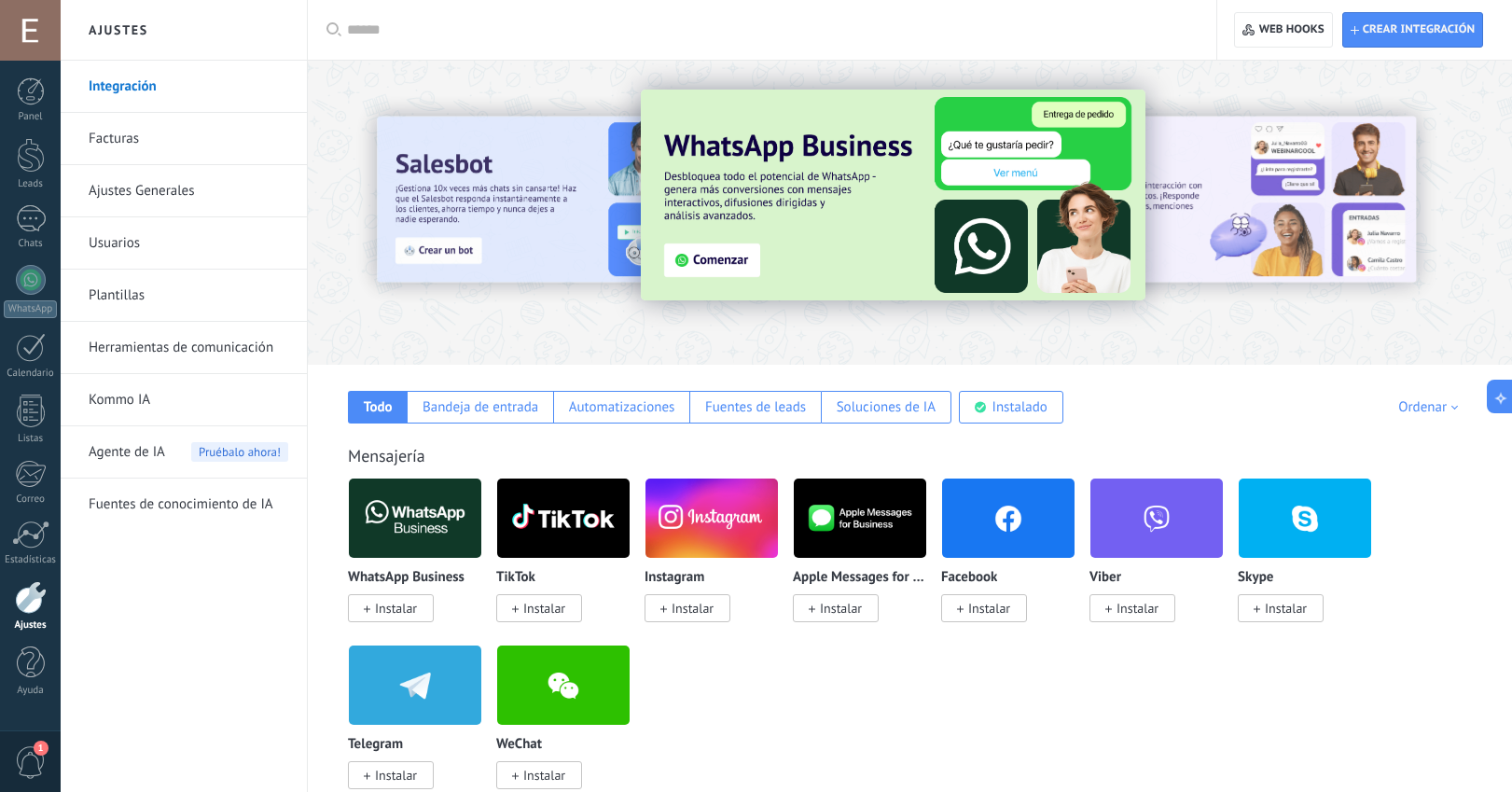
click at [404, 771] on span "Instalar" at bounding box center [396, 775] width 42 height 16
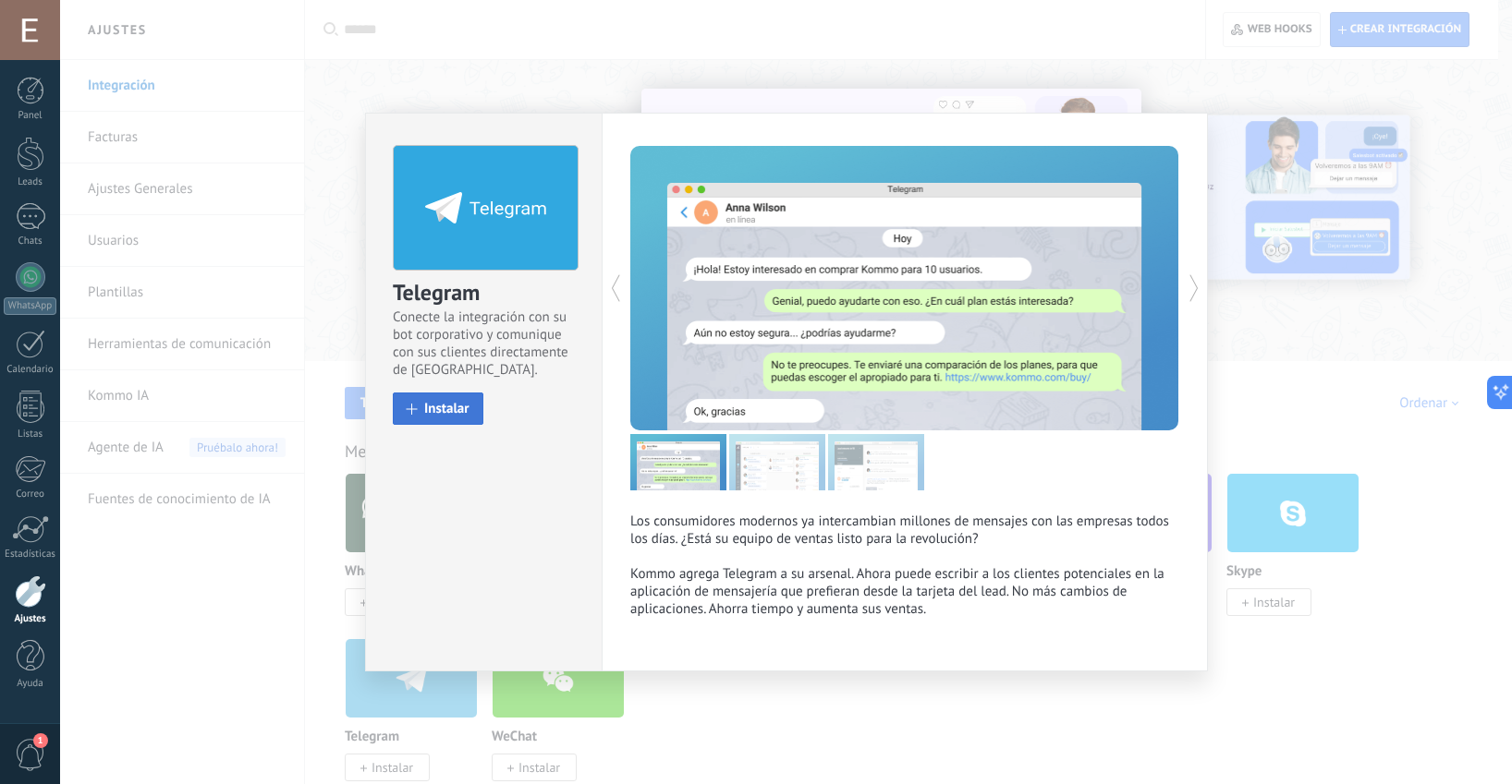
click at [426, 403] on span "Instalar" at bounding box center [446, 408] width 45 height 14
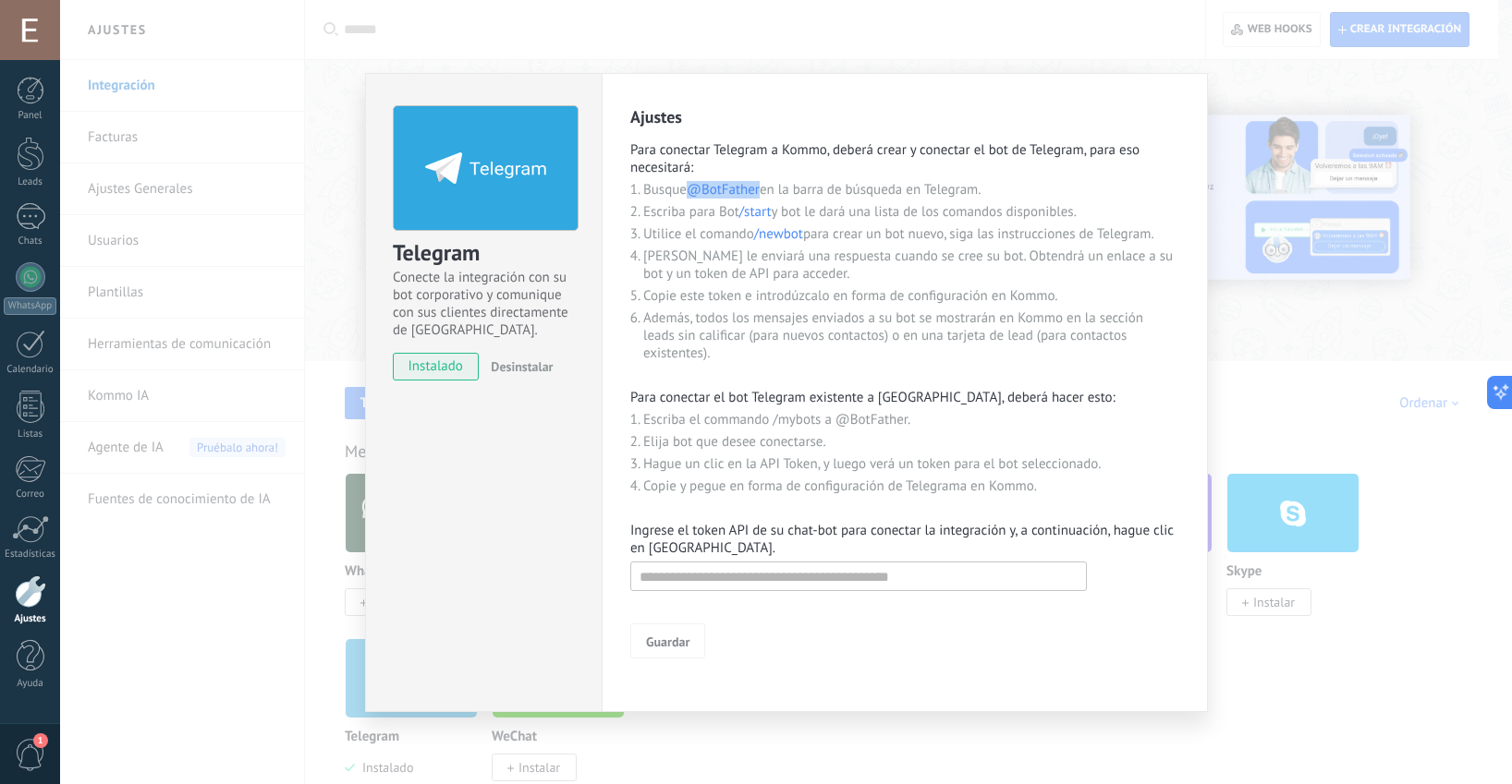
drag, startPoint x: 764, startPoint y: 190, endPoint x: 693, endPoint y: 189, distance: 71.0
click at [693, 189] on li "Busque @BotFather en la barra de búsqueda en Telegram." at bounding box center [911, 190] width 536 height 17
copy span "@BotFather"
